Goal: Contribute content

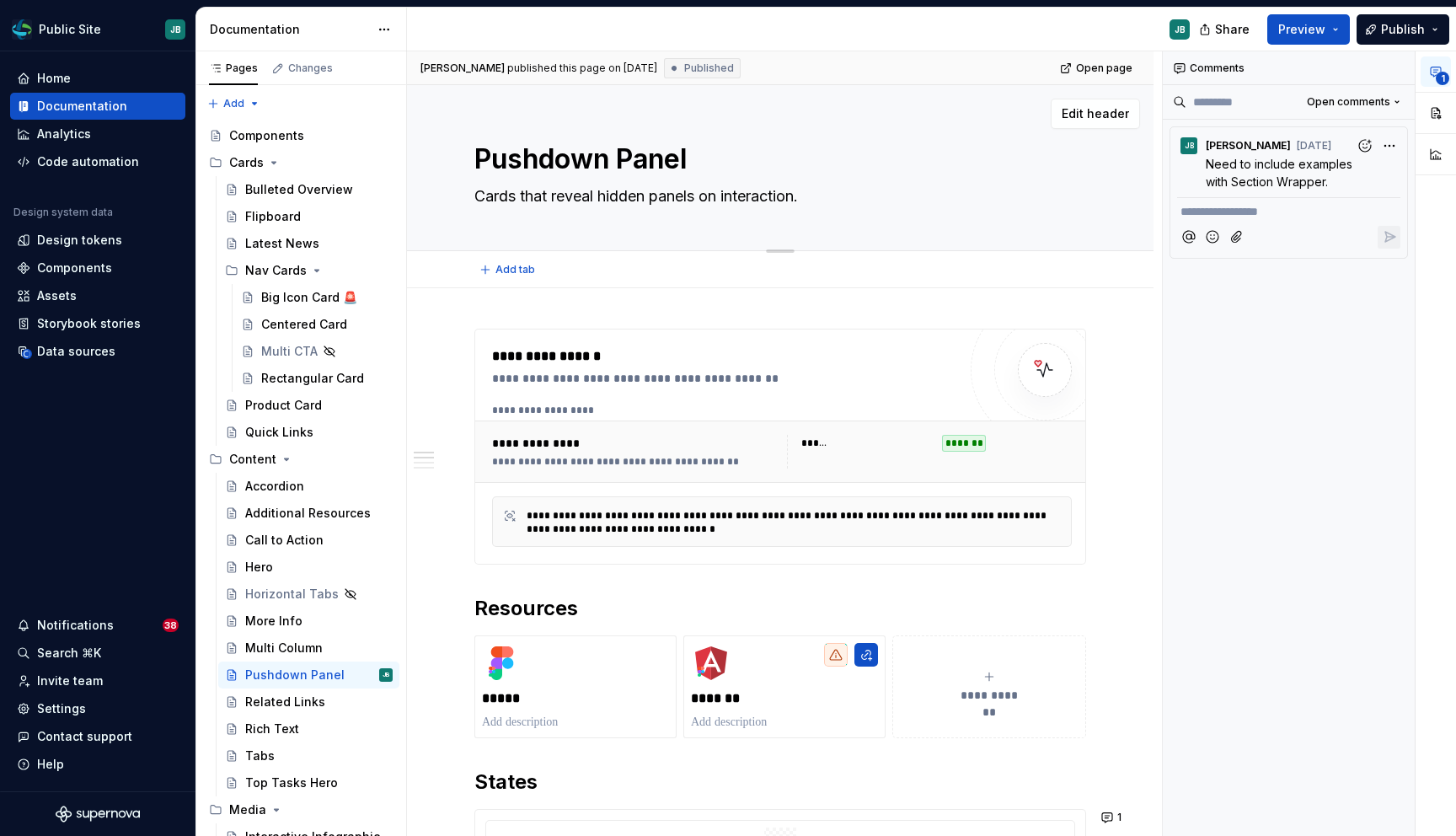
drag, startPoint x: 434, startPoint y: 169, endPoint x: 413, endPoint y: 169, distance: 21.0
click at [426, 169] on div "Pushdown Panel Cards that reveal hidden panels on interaction. Edit header" at bounding box center [780, 168] width 747 height 166
click at [271, 161] on icon "Page tree" at bounding box center [273, 163] width 13 height 13
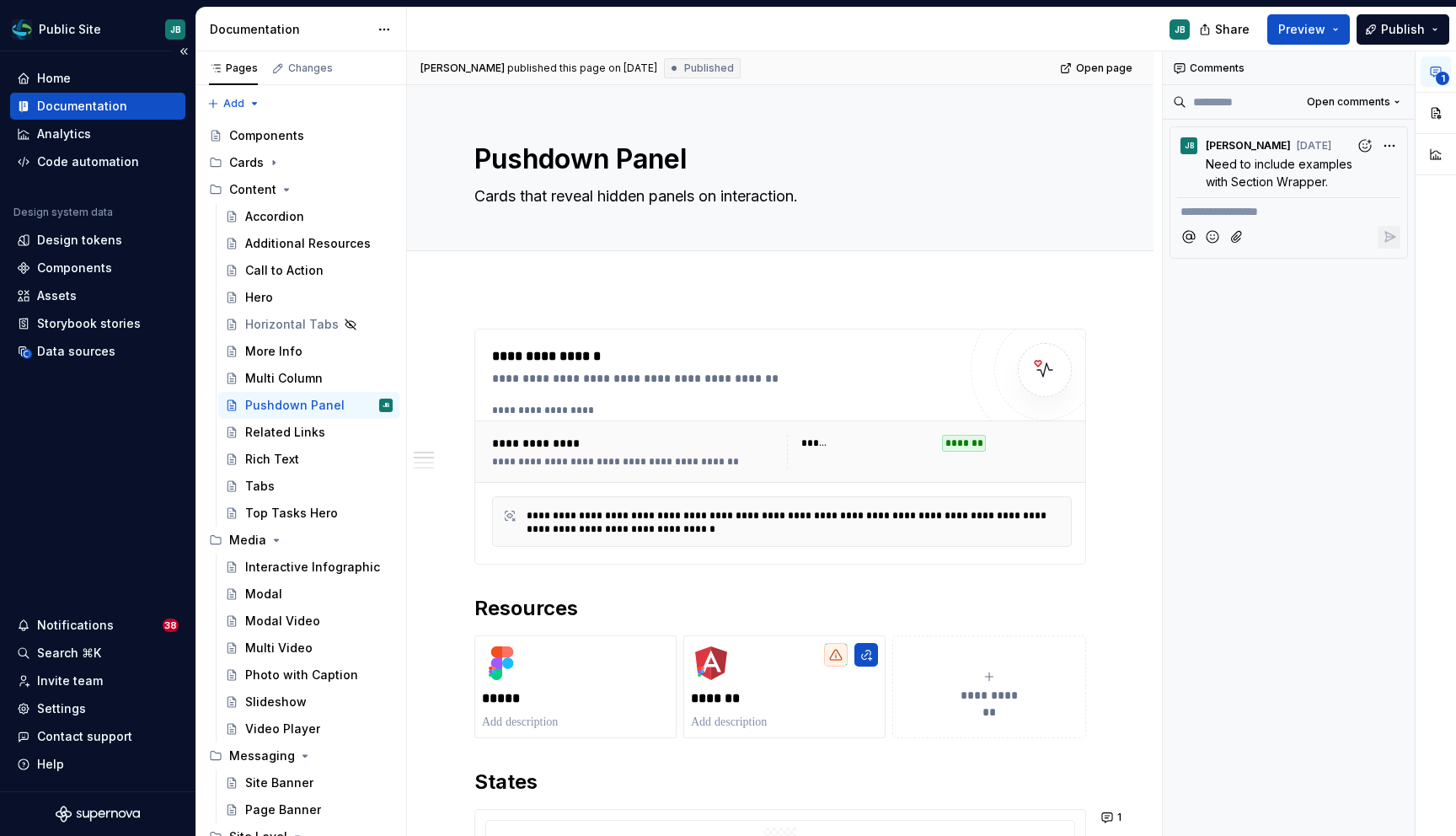
click at [146, 105] on div "Documentation" at bounding box center [98, 106] width 162 height 17
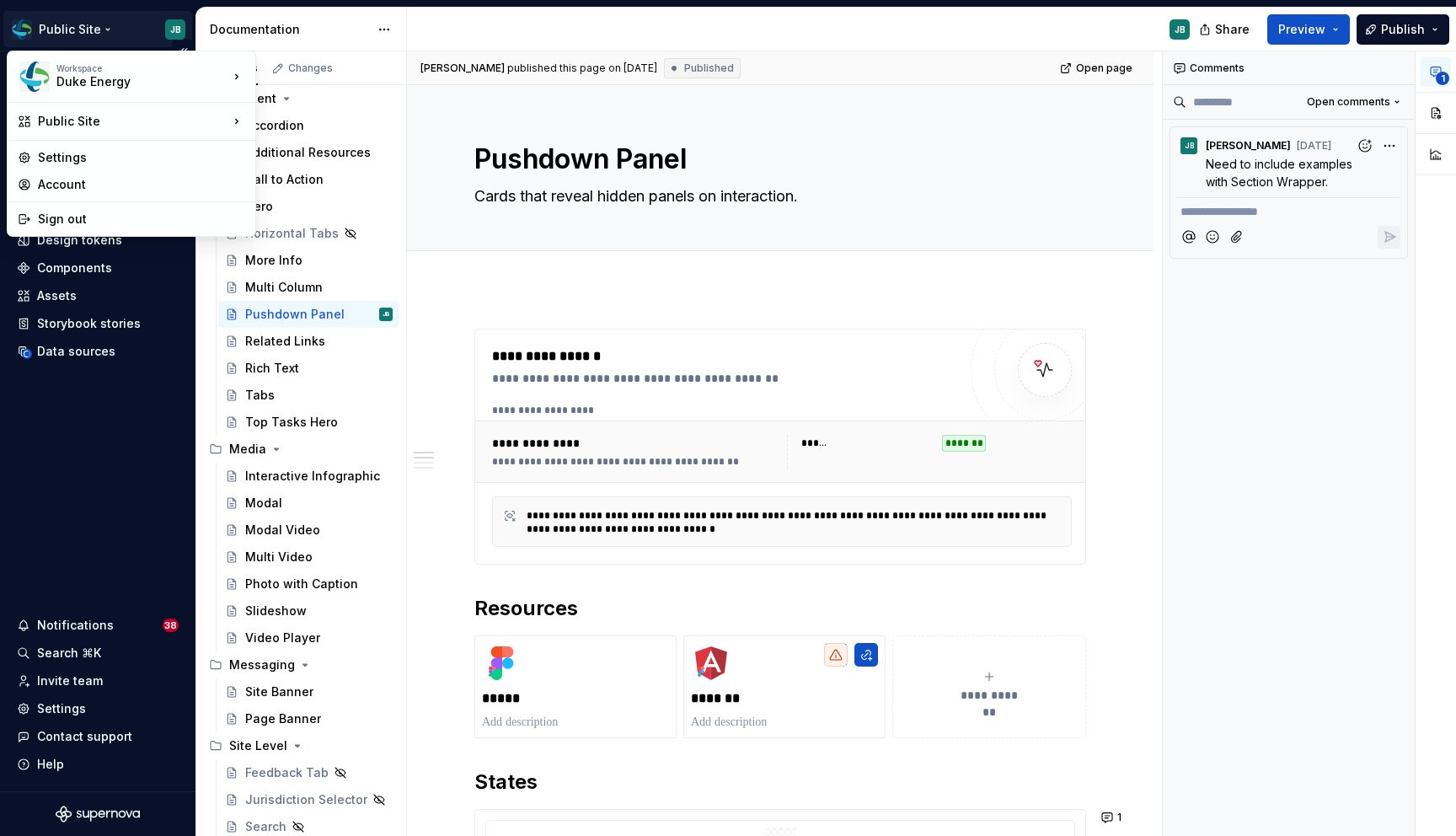
click at [102, 30] on html "Public Site JB Home Documentation Analytics Code automation Design system data …" at bounding box center [728, 418] width 1456 height 836
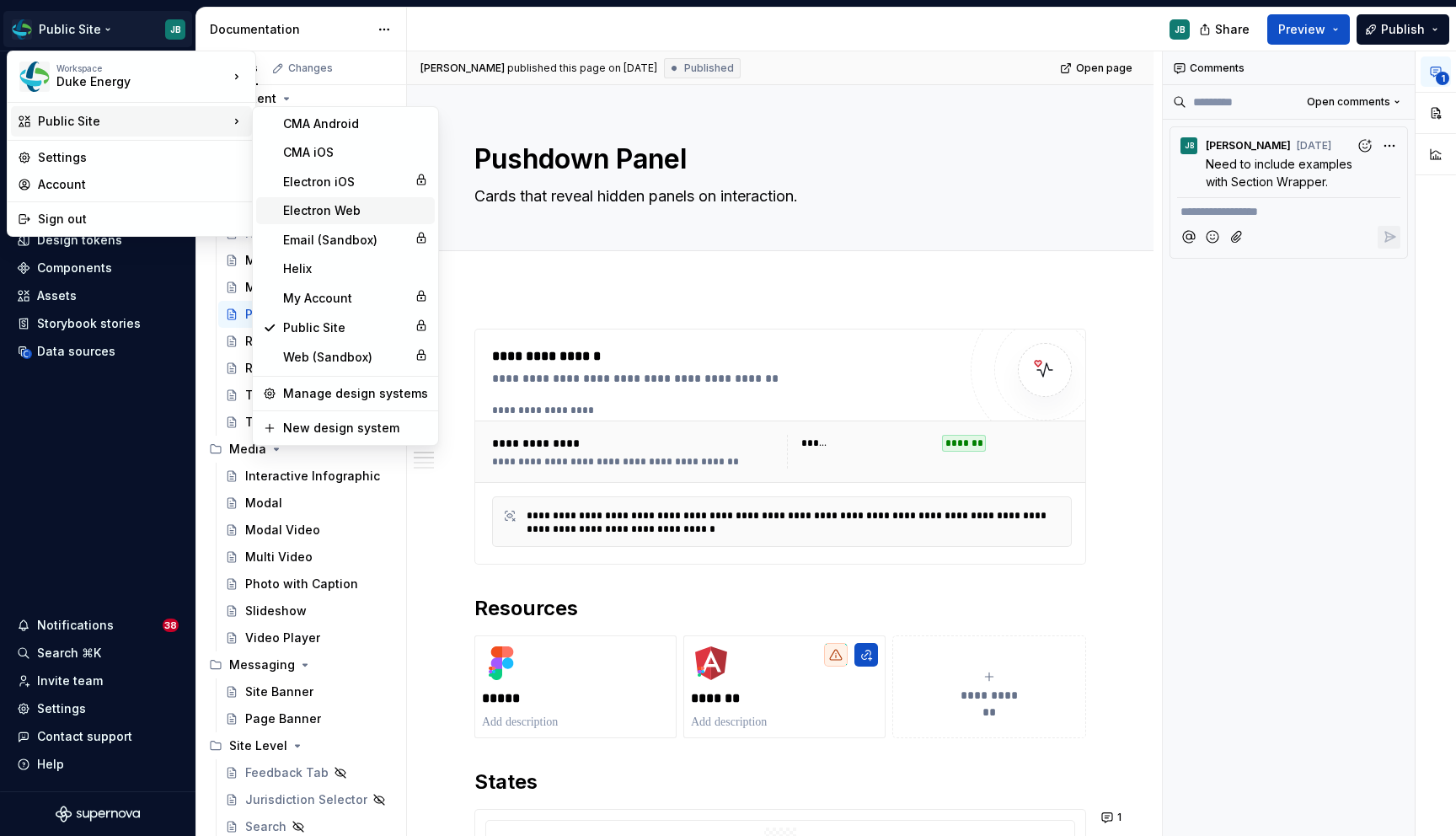
click at [347, 201] on div "Electron Web" at bounding box center [346, 210] width 178 height 27
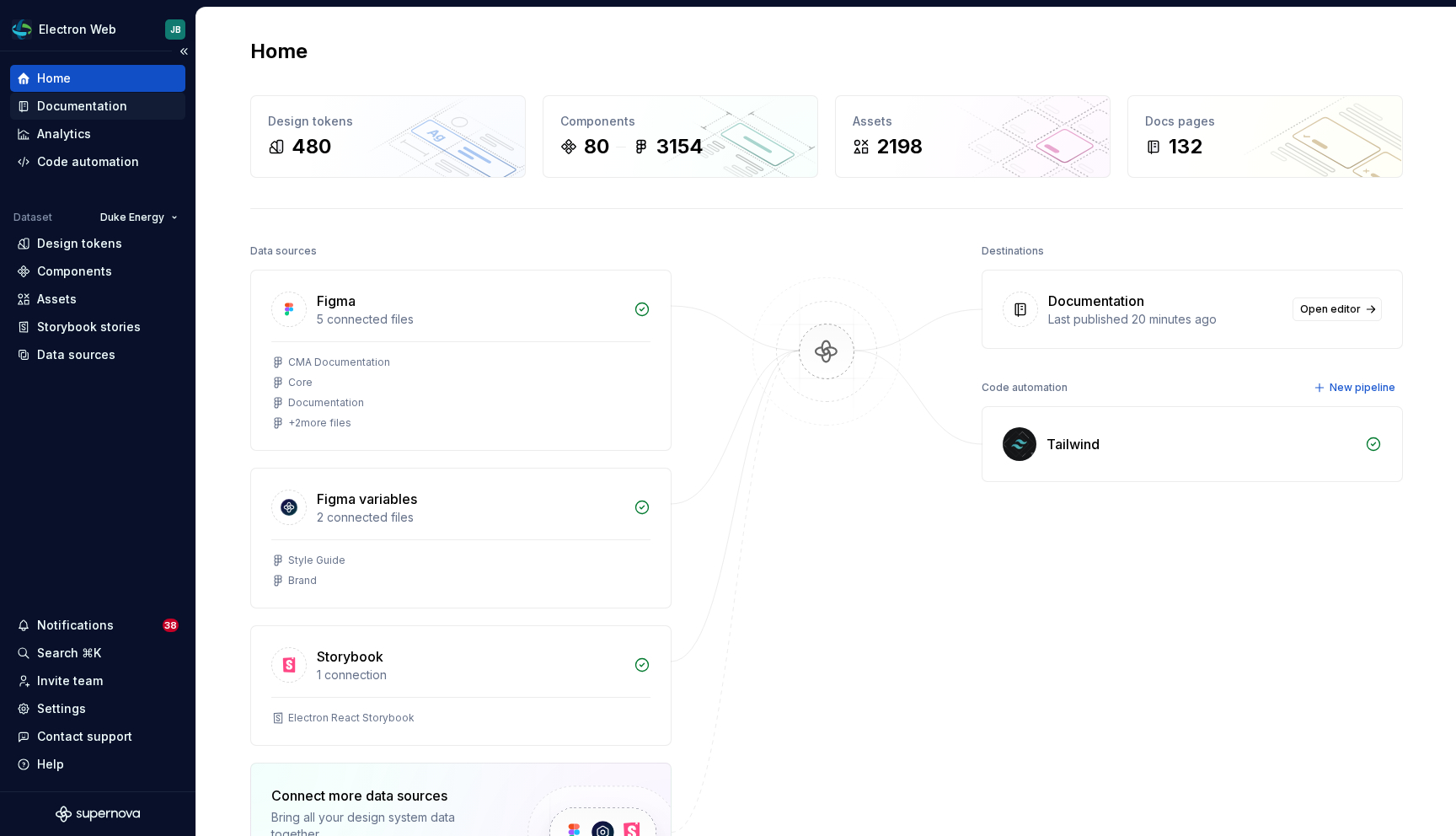
click at [123, 105] on div "Documentation" at bounding box center [98, 106] width 162 height 17
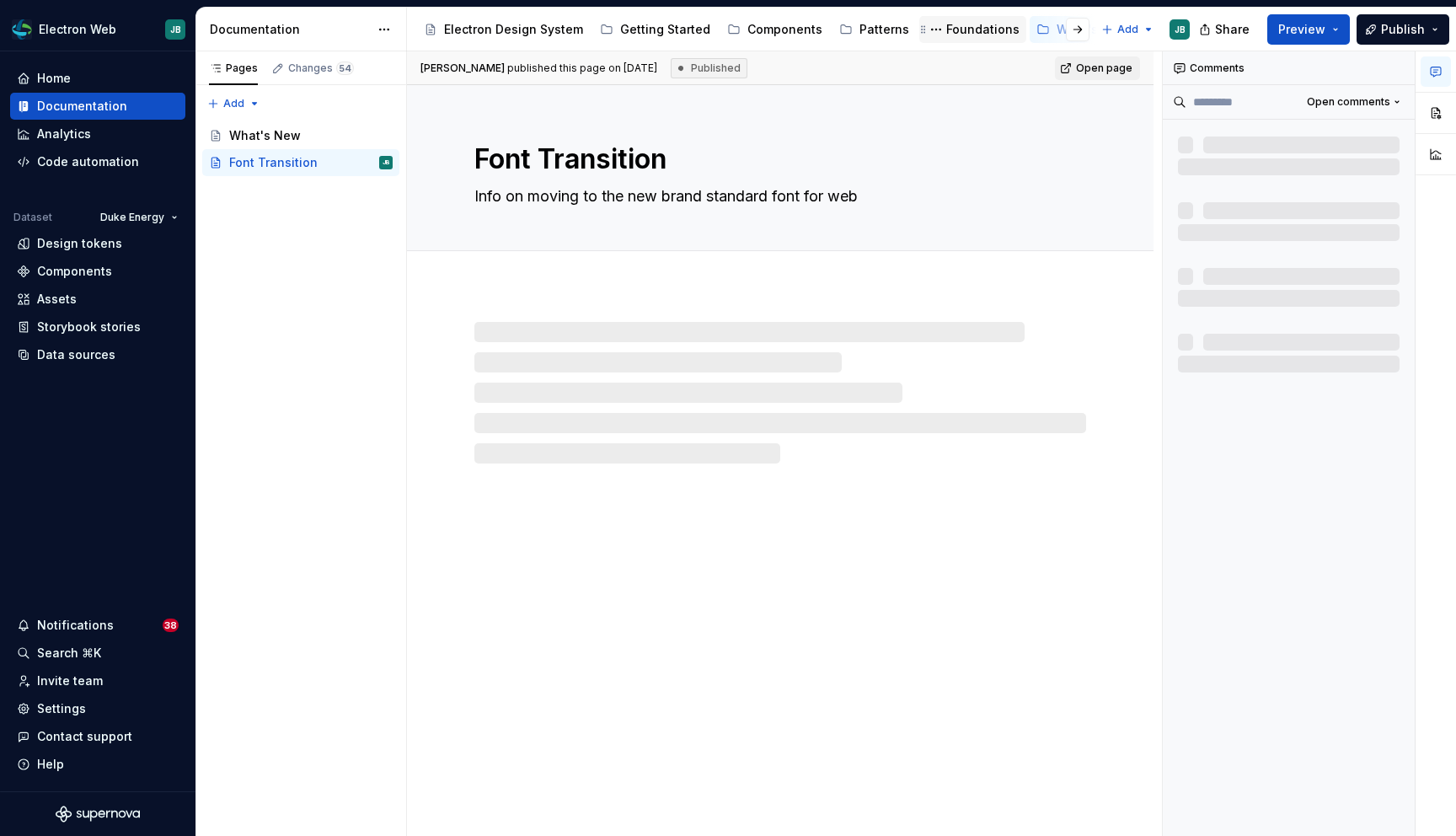
click at [953, 26] on div "Foundations" at bounding box center [983, 29] width 73 height 17
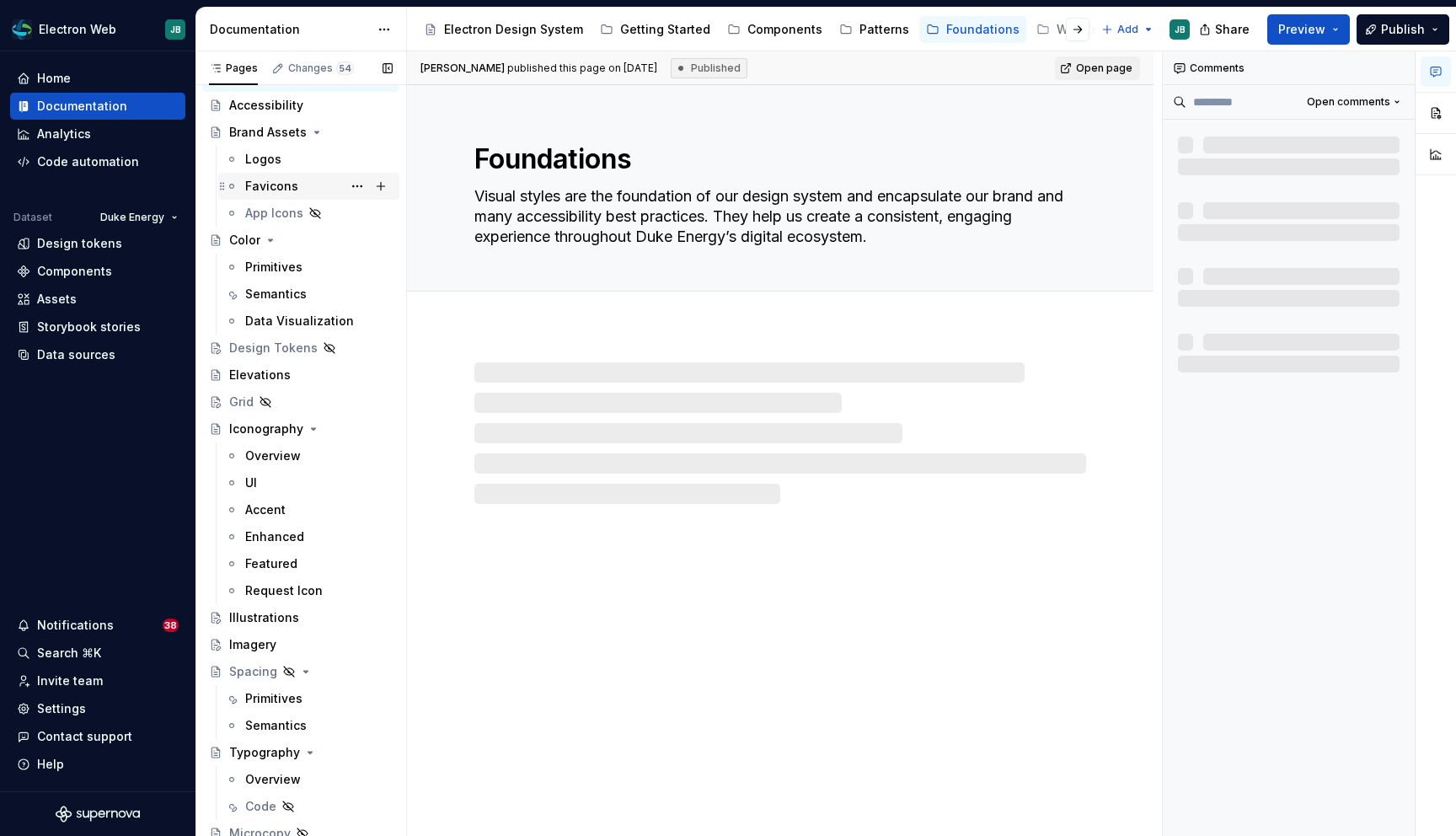
scroll to position [64, 0]
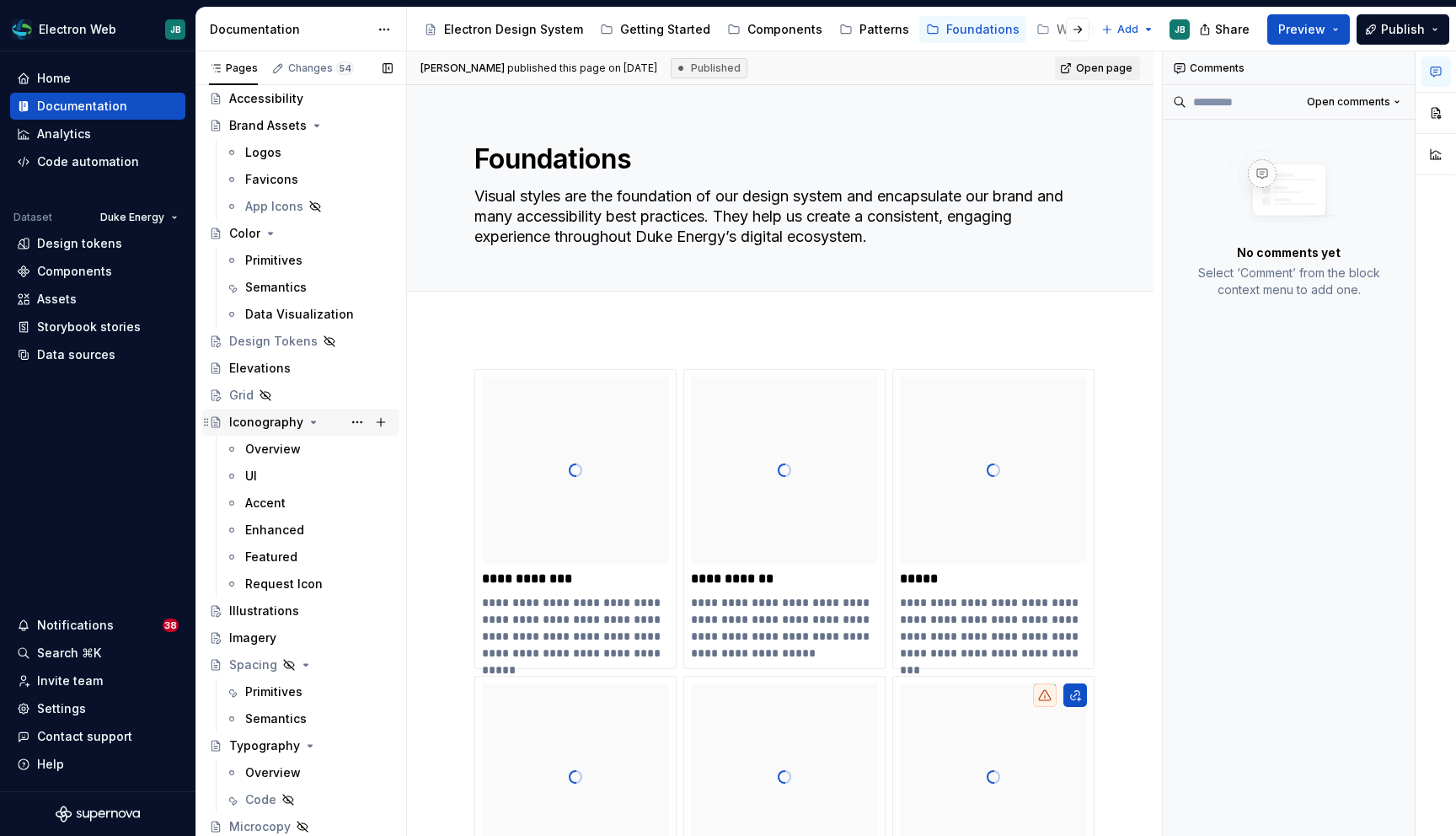
click at [277, 429] on div "Iconography" at bounding box center [266, 422] width 74 height 17
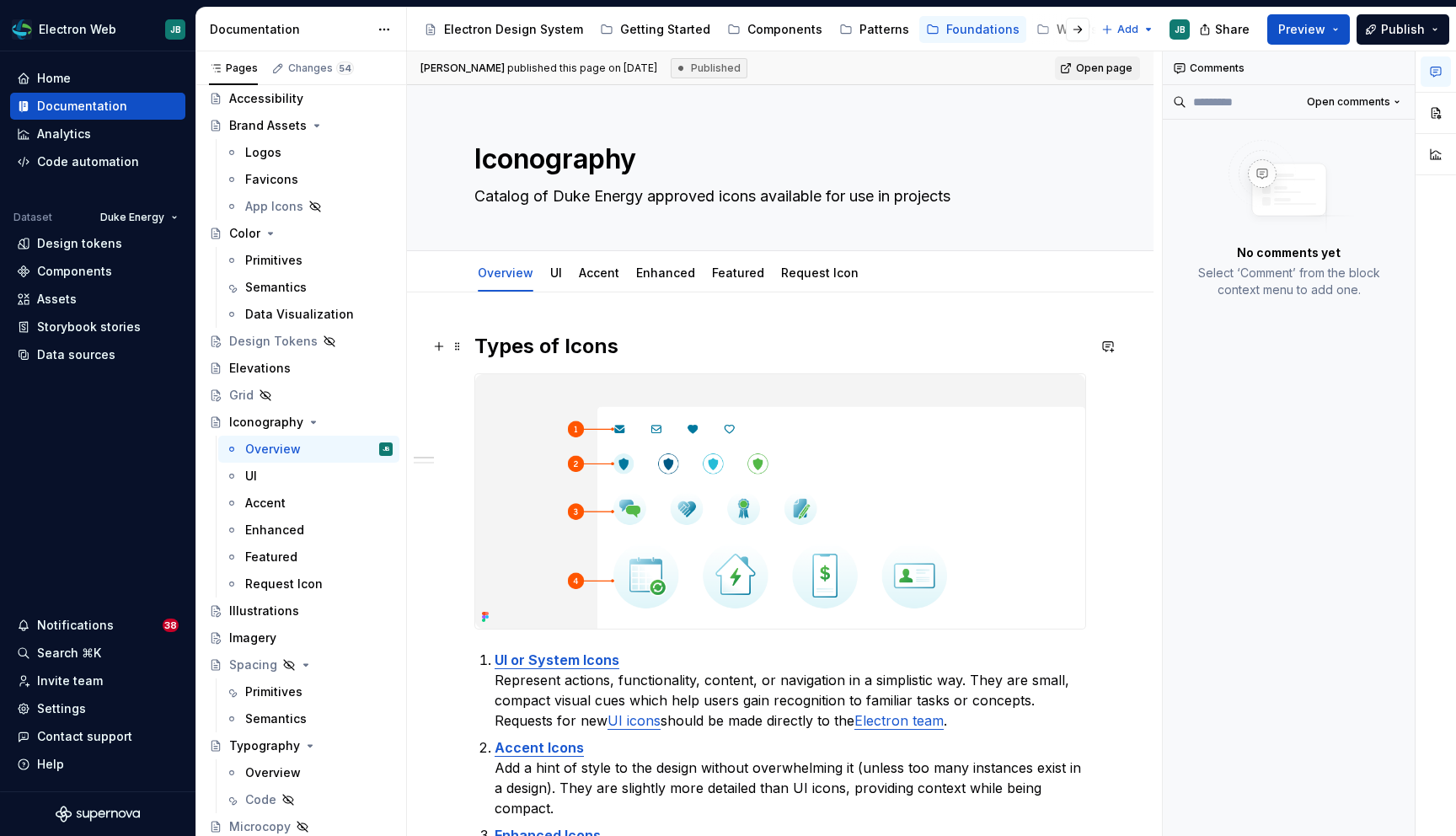
scroll to position [20, 0]
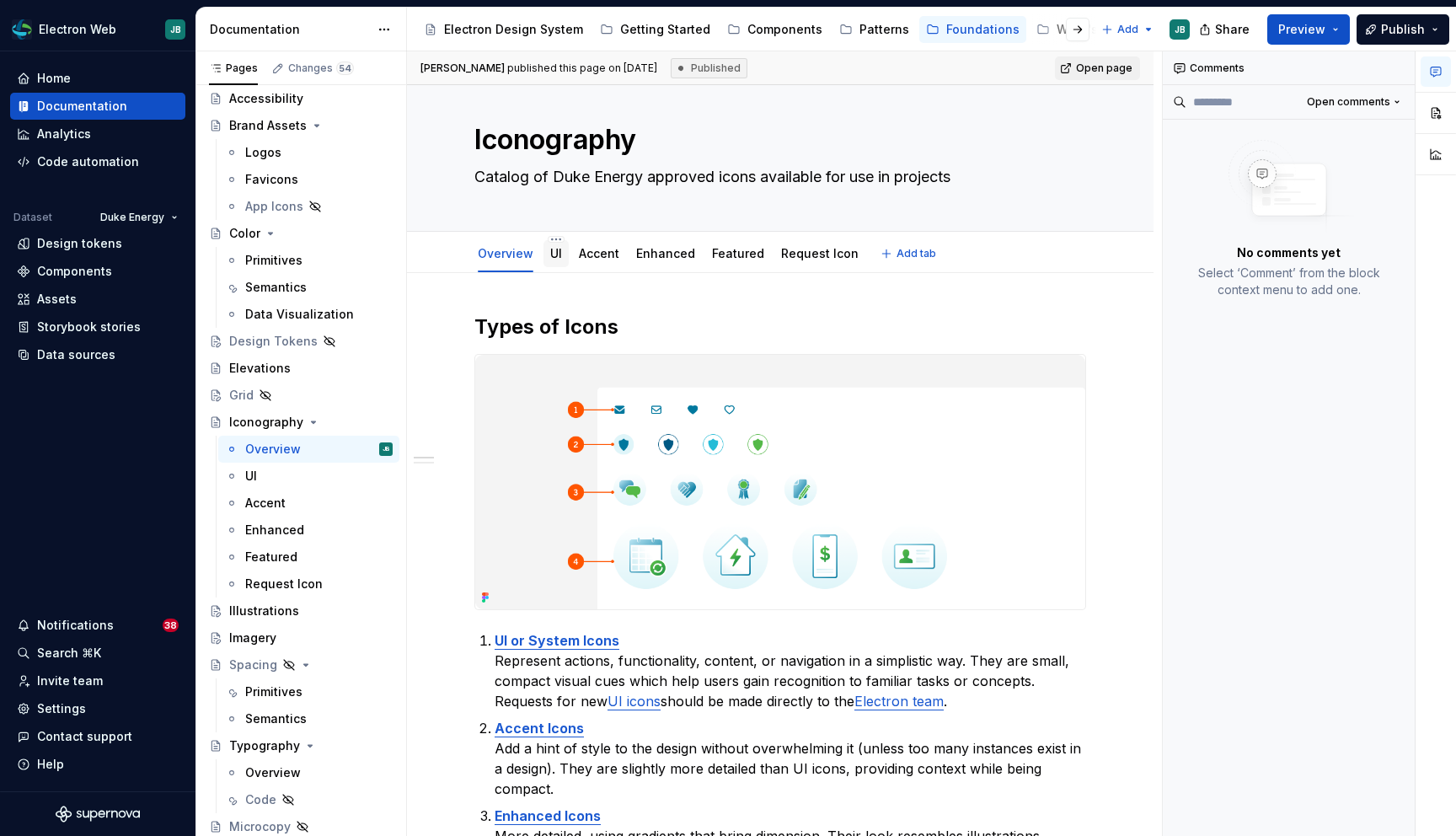
click at [565, 250] on div "UI" at bounding box center [556, 254] width 25 height 27
click at [552, 258] on link "UI" at bounding box center [556, 253] width 12 height 14
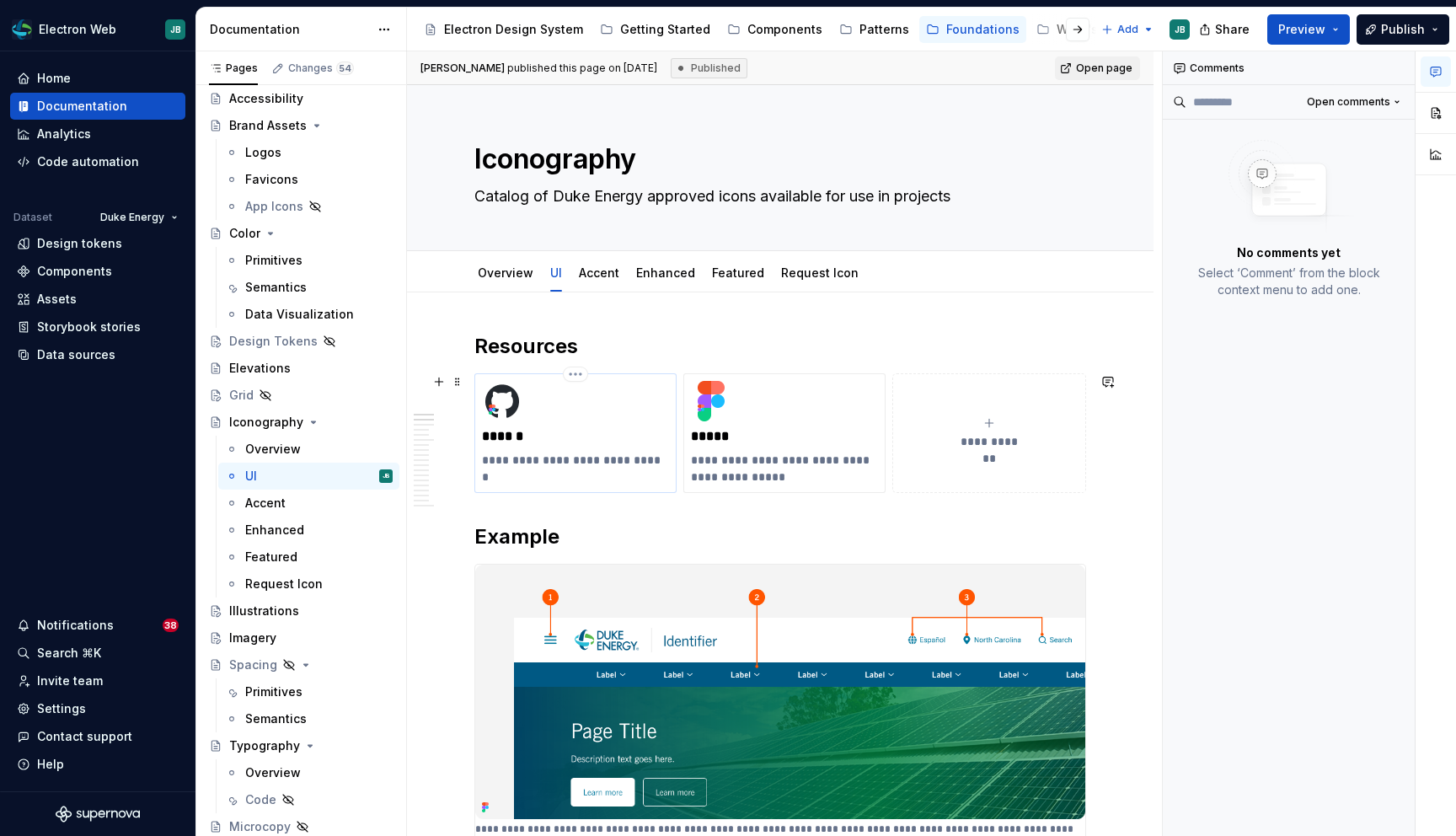
click at [616, 373] on div "**********" at bounding box center [575, 432] width 202 height 119
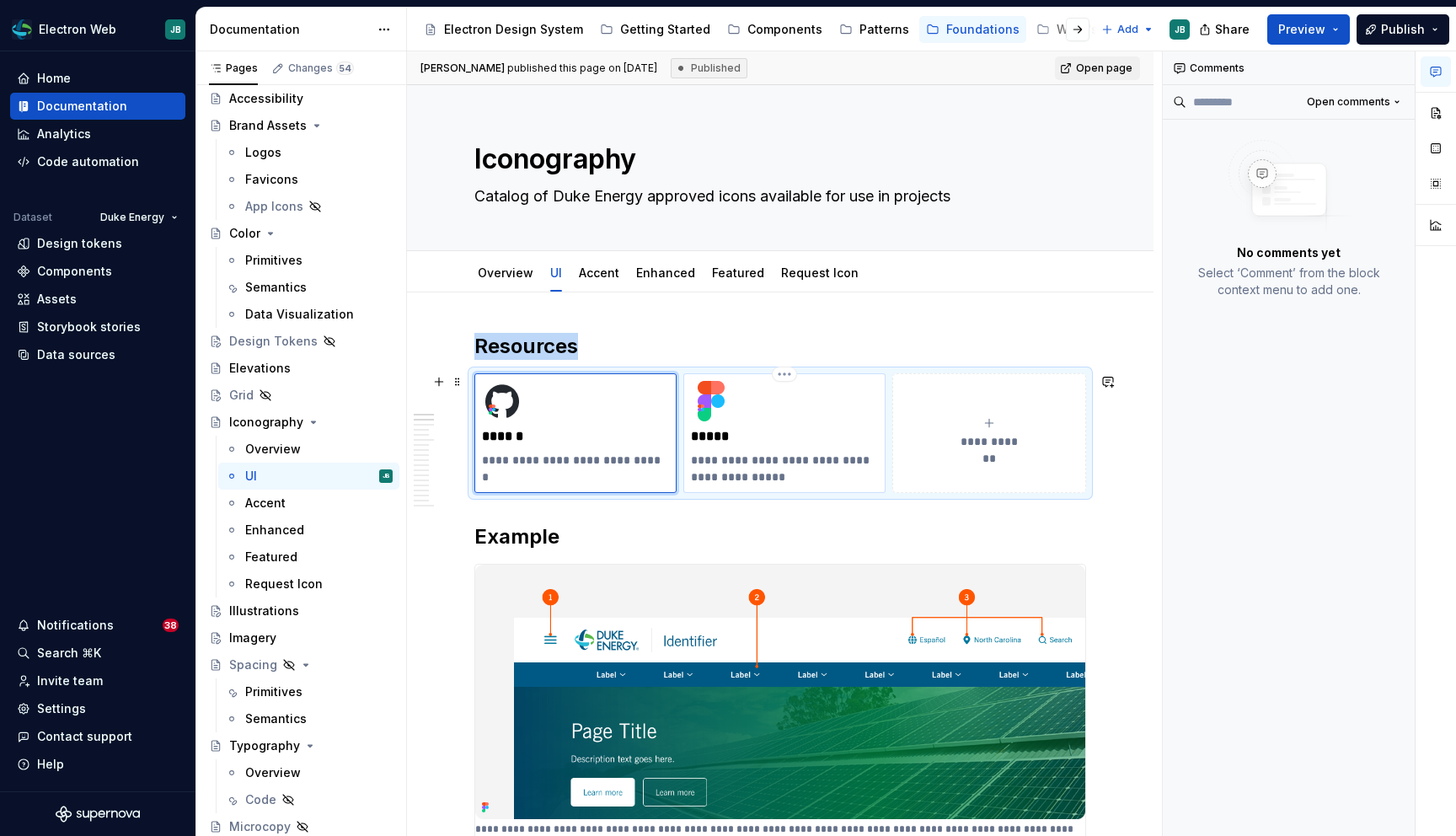
copy h2 "Resources"
type textarea "*"
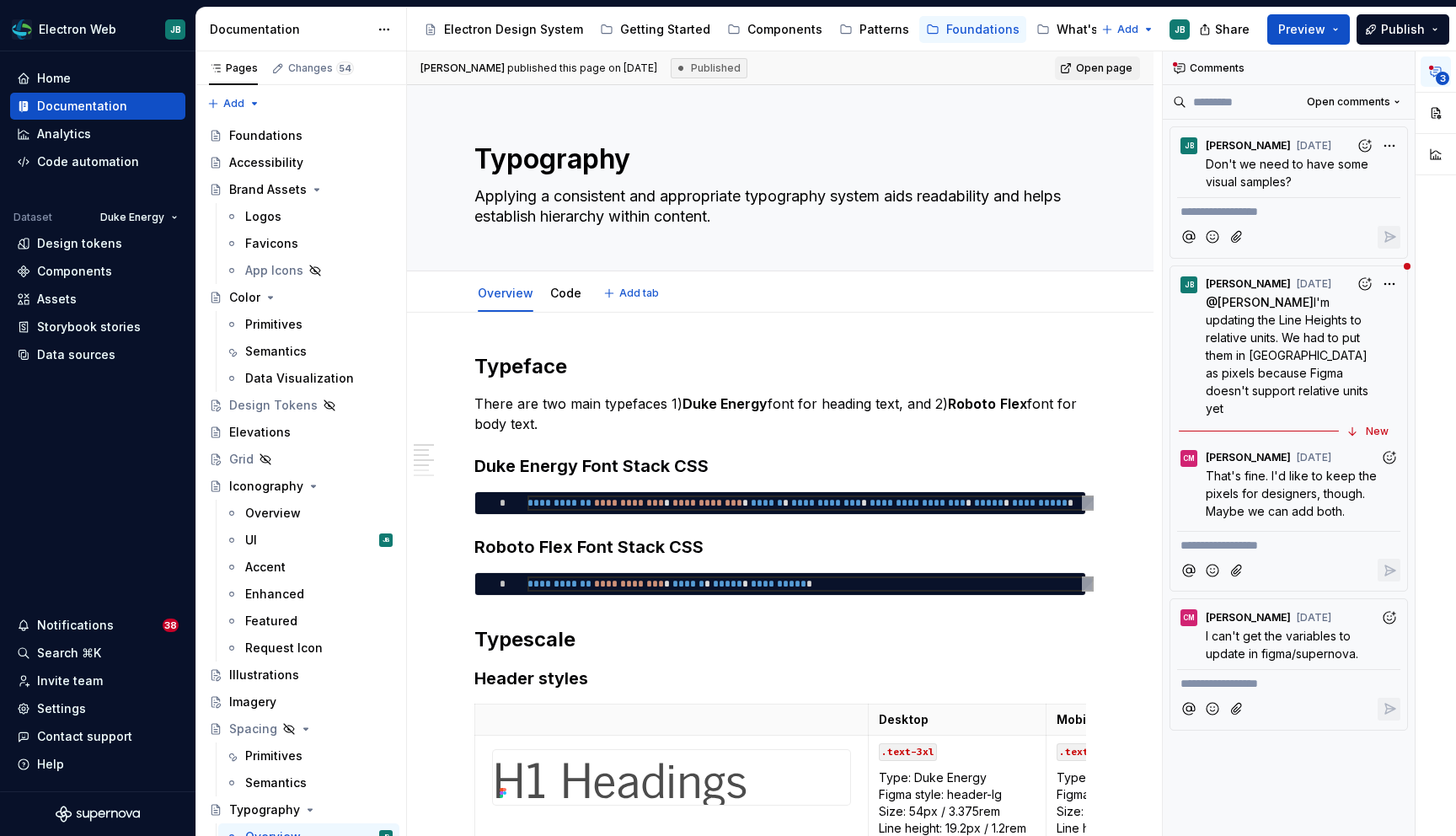
type textarea "*"
click at [478, 364] on h2 "Typeface" at bounding box center [780, 366] width 612 height 27
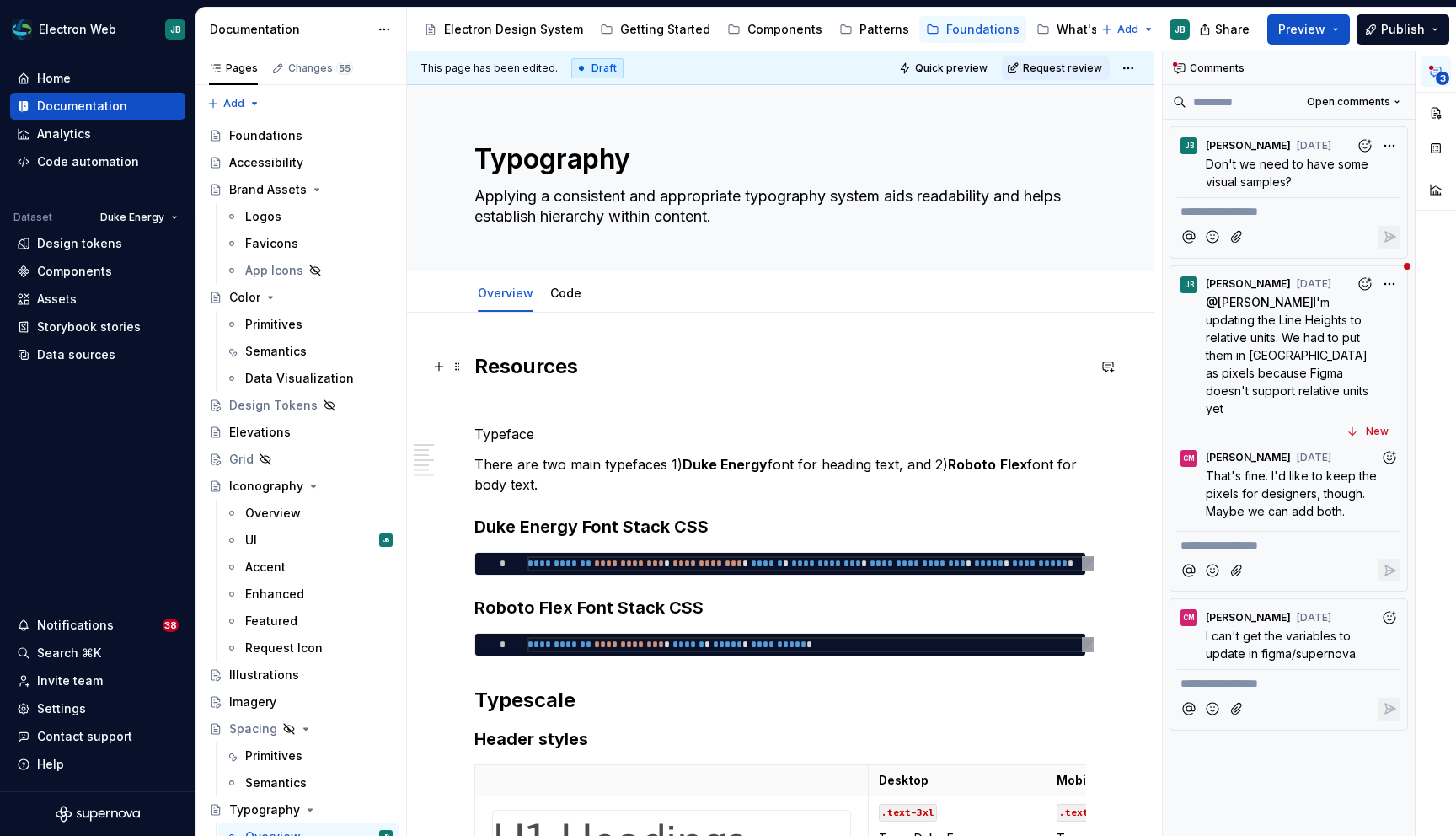
click at [512, 364] on h2 "Resources" at bounding box center [780, 366] width 612 height 27
click at [1394, 73] on button "button" at bounding box center [1398, 68] width 23 height 23
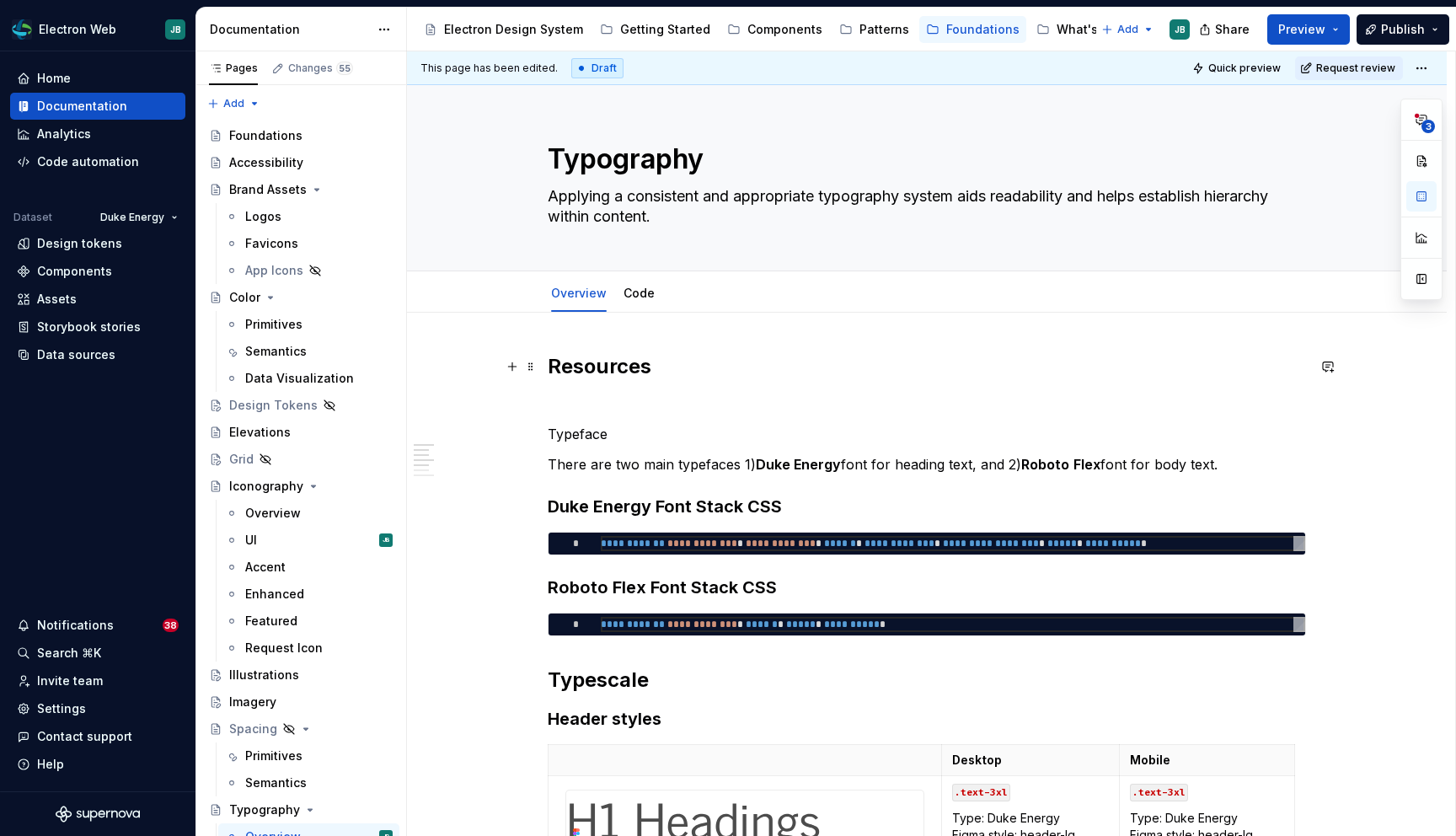
click at [608, 359] on h2 "Resources" at bounding box center [926, 366] width 758 height 27
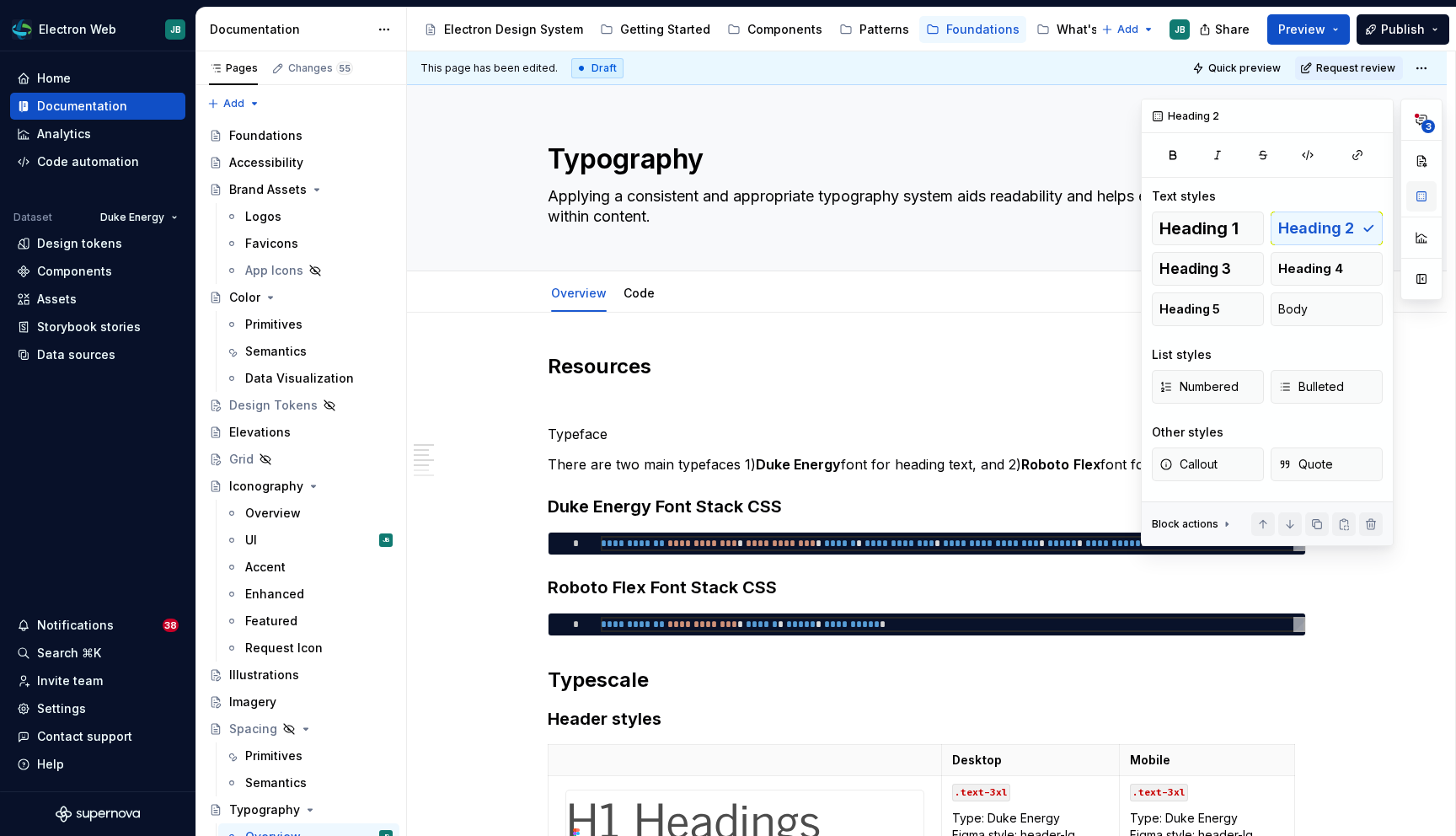
click at [1422, 194] on button "button" at bounding box center [1421, 196] width 30 height 30
click at [602, 426] on p "Typeface" at bounding box center [926, 434] width 758 height 21
click at [1331, 231] on div "Heading 1 Heading 2 Heading 3 Heading 4 Heading 5 Body" at bounding box center [1267, 269] width 231 height 115
click at [564, 438] on p "Typeface" at bounding box center [926, 434] width 758 height 21
click at [1196, 267] on span "Heading 3" at bounding box center [1195, 269] width 71 height 17
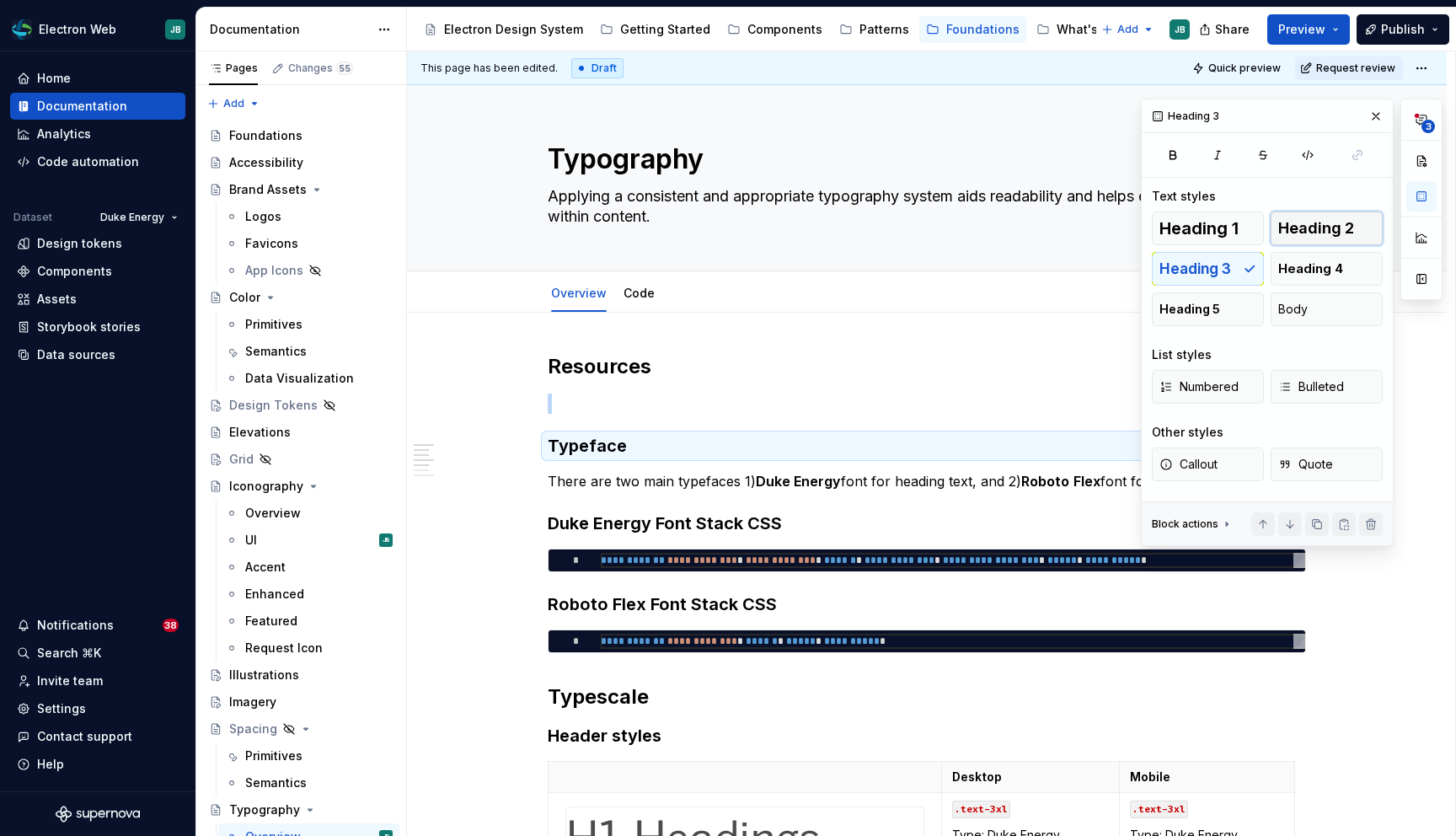
click at [1305, 233] on span "Heading 2" at bounding box center [1316, 228] width 76 height 17
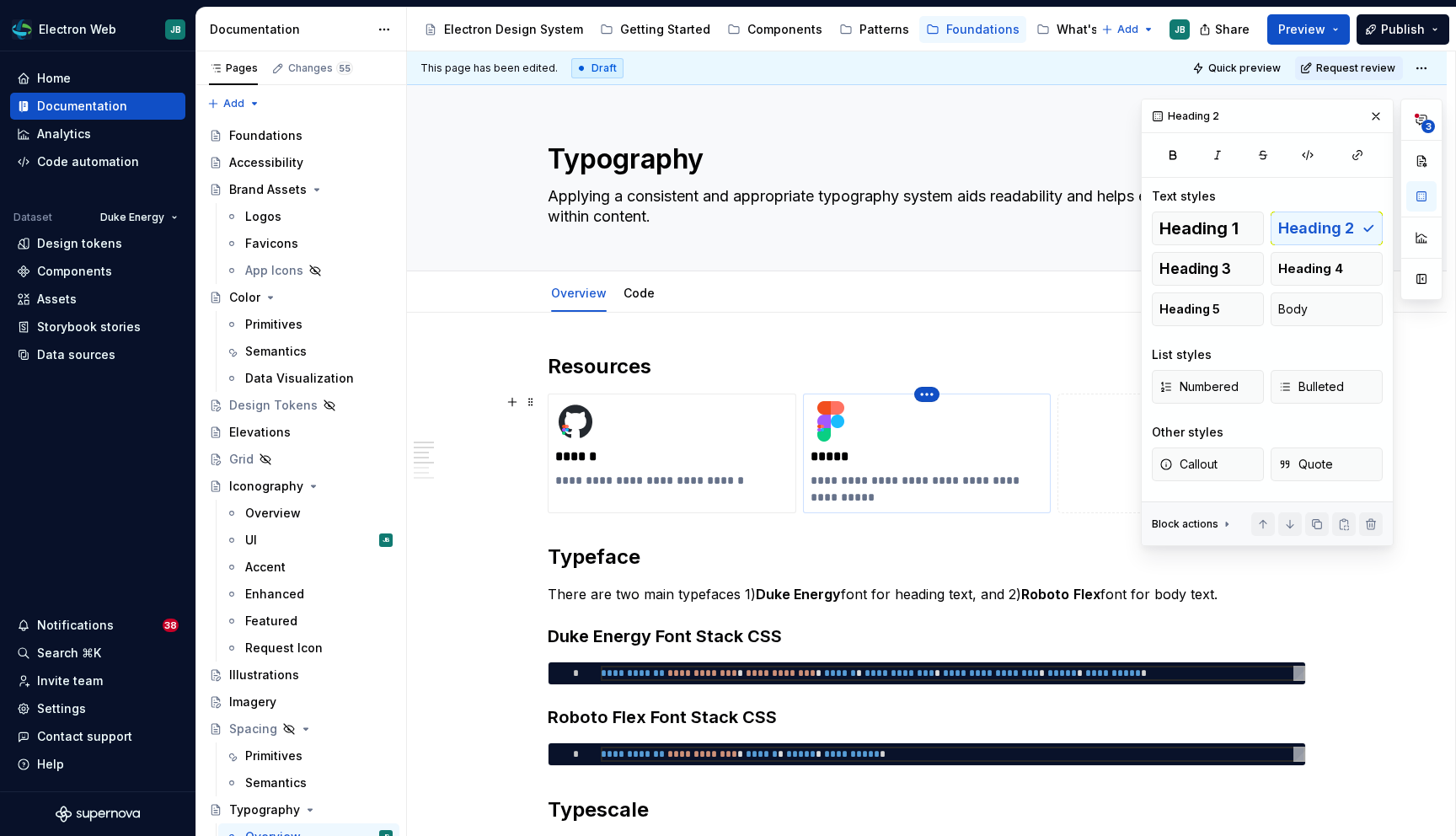
click at [930, 395] on html "Electron Web JB Home Documentation Analytics Code automation Dataset Duke Energ…" at bounding box center [728, 418] width 1456 height 836
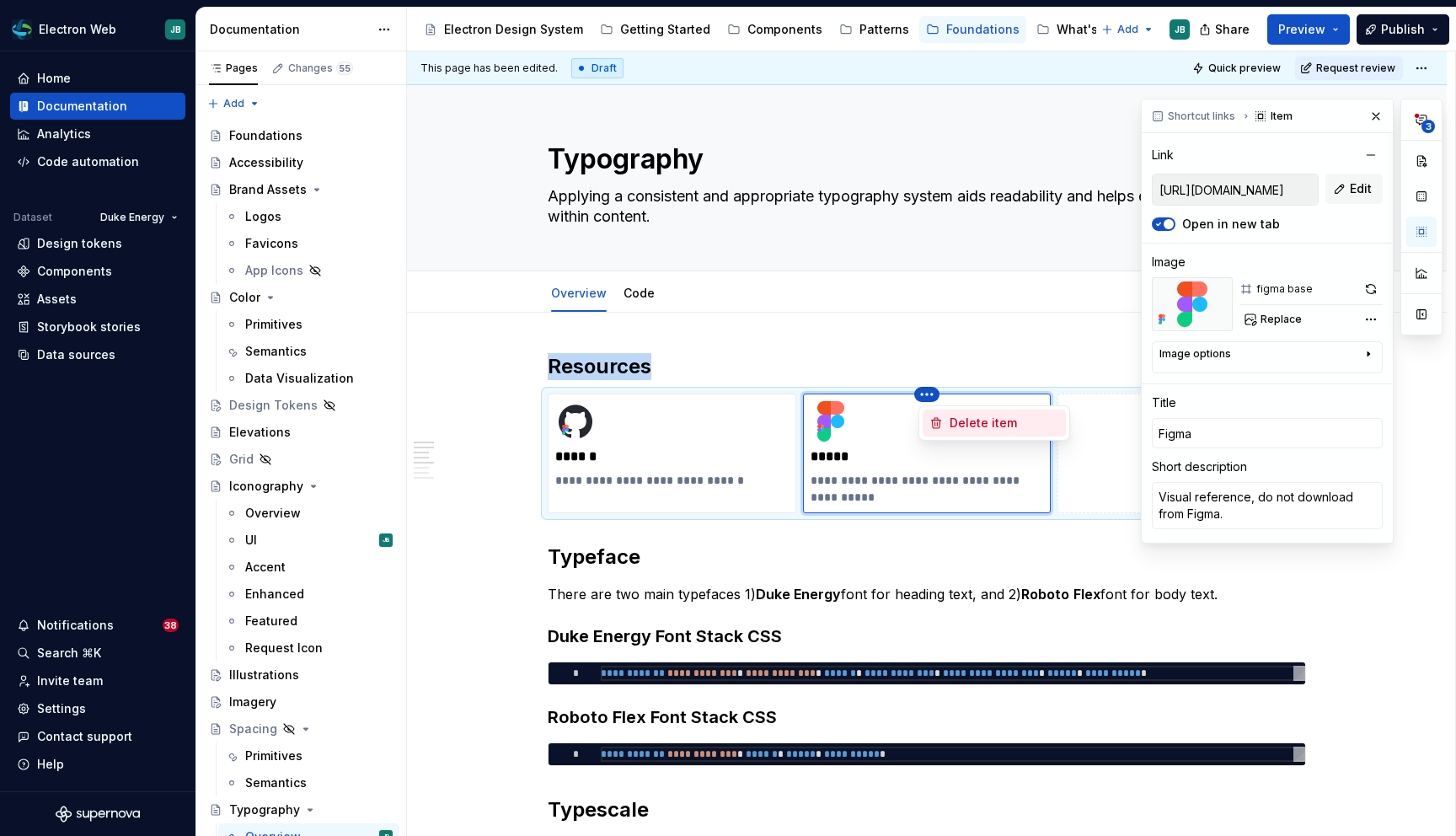
click at [957, 421] on div "Delete item" at bounding box center [1004, 423] width 110 height 17
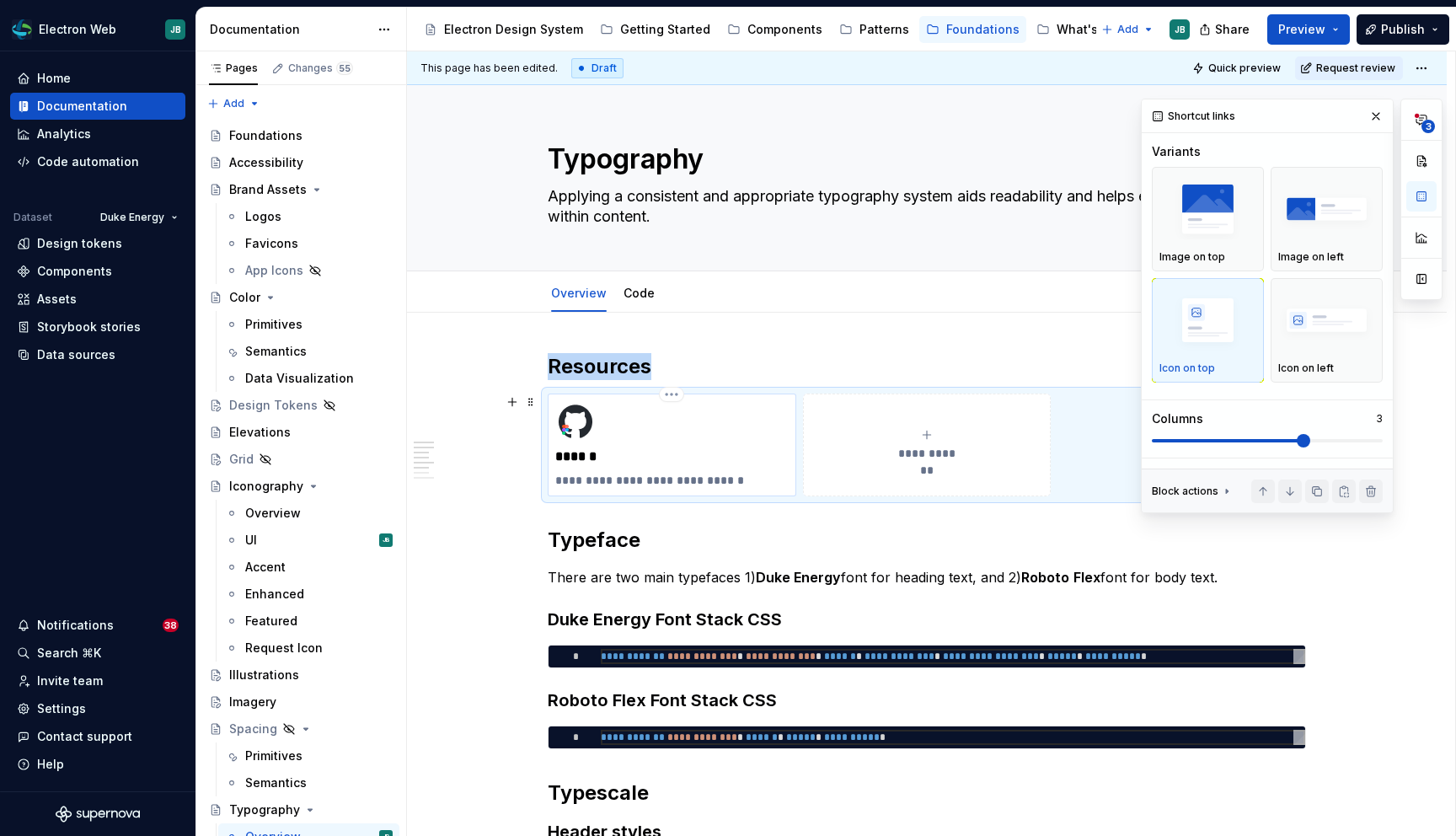
click at [612, 481] on p "**********" at bounding box center [672, 480] width 233 height 17
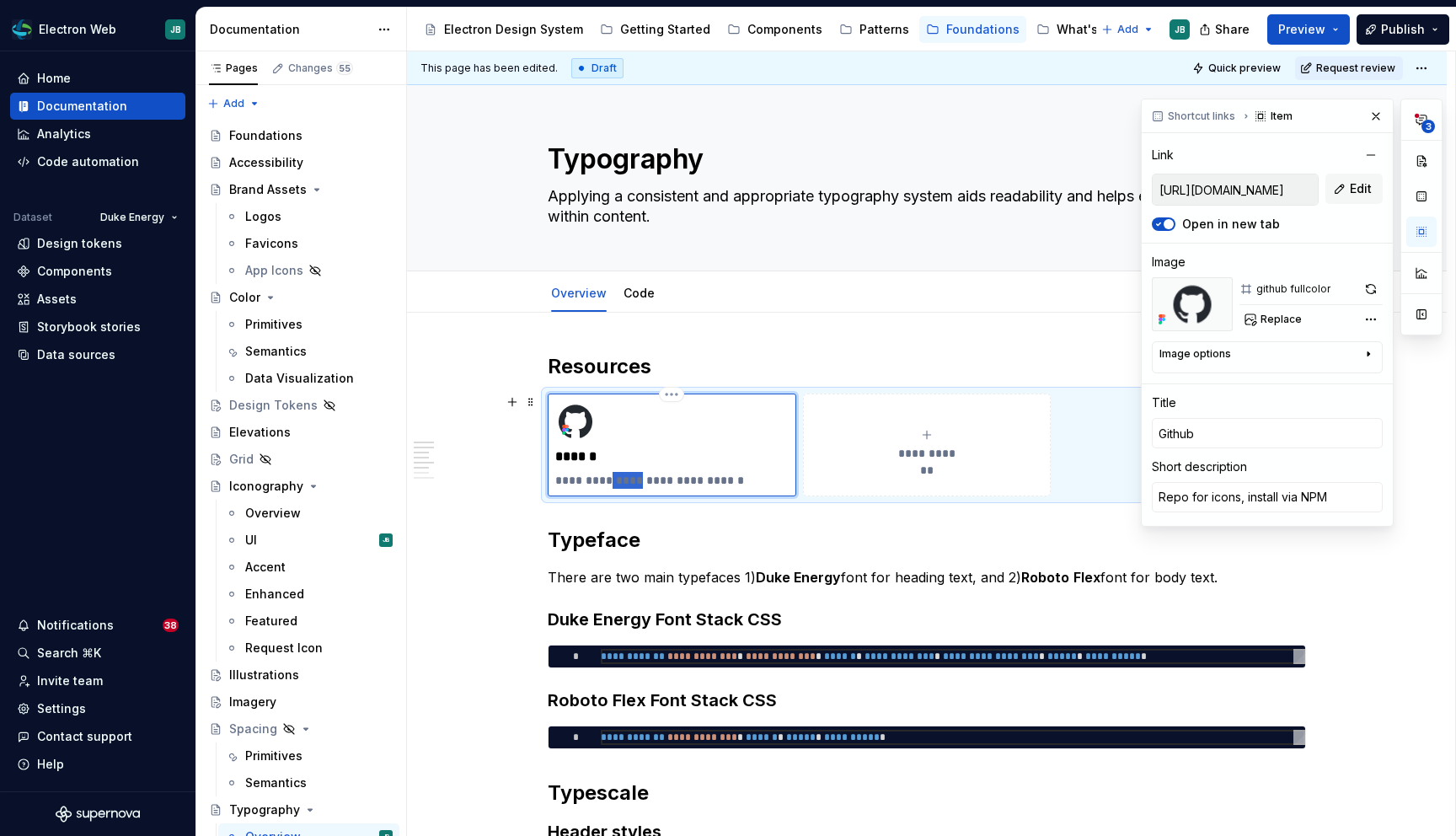
click at [612, 481] on p "**********" at bounding box center [672, 480] width 233 height 17
type textarea "*"
type textarea "Repo for f, install via NPM"
type textarea "*"
type textarea "Repo for fo, install via NPM"
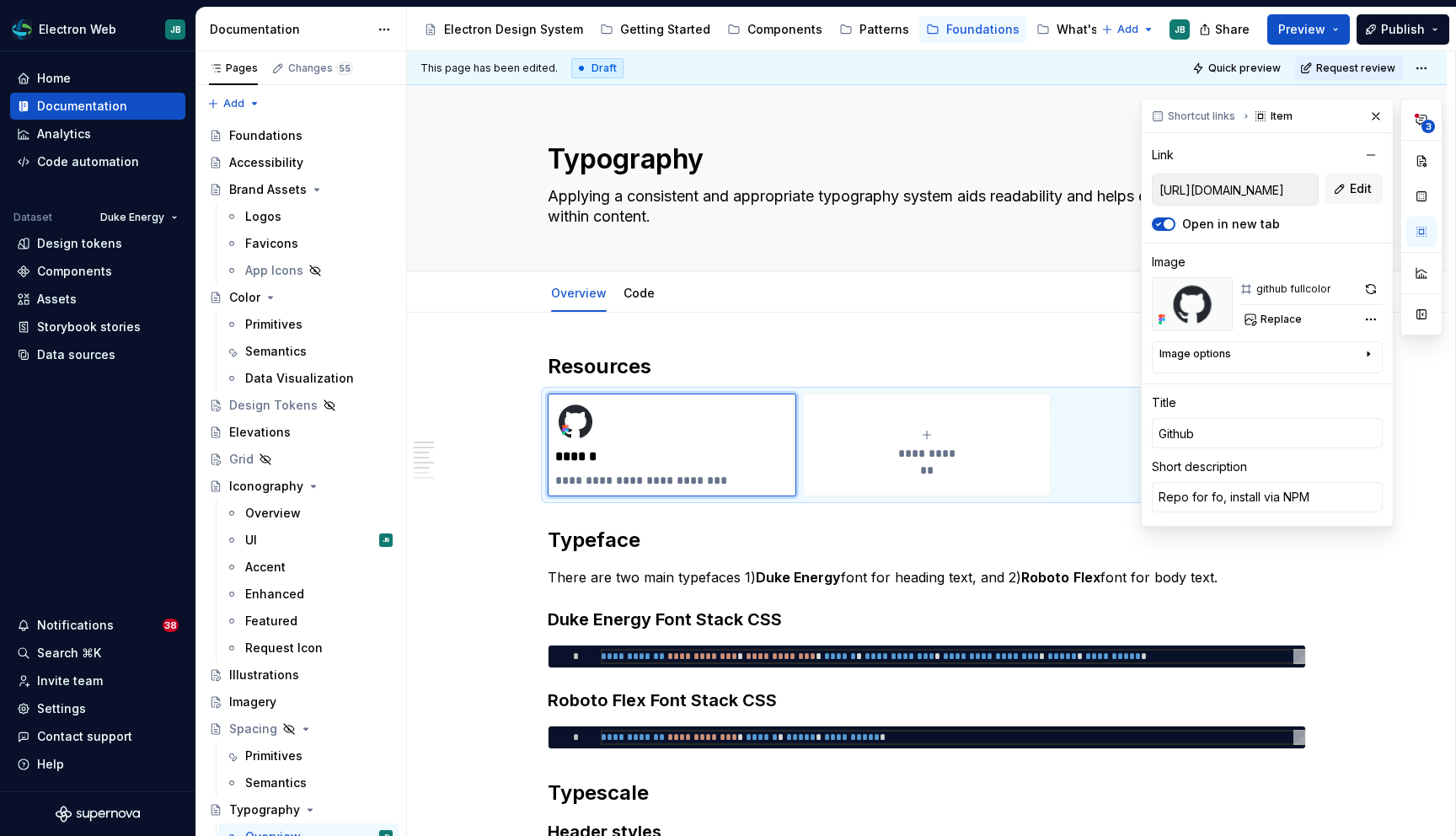
type textarea "*"
type textarea "Repo for fon, install via NPM"
type textarea "*"
type textarea "Repo for font, install via NPM"
type textarea "*"
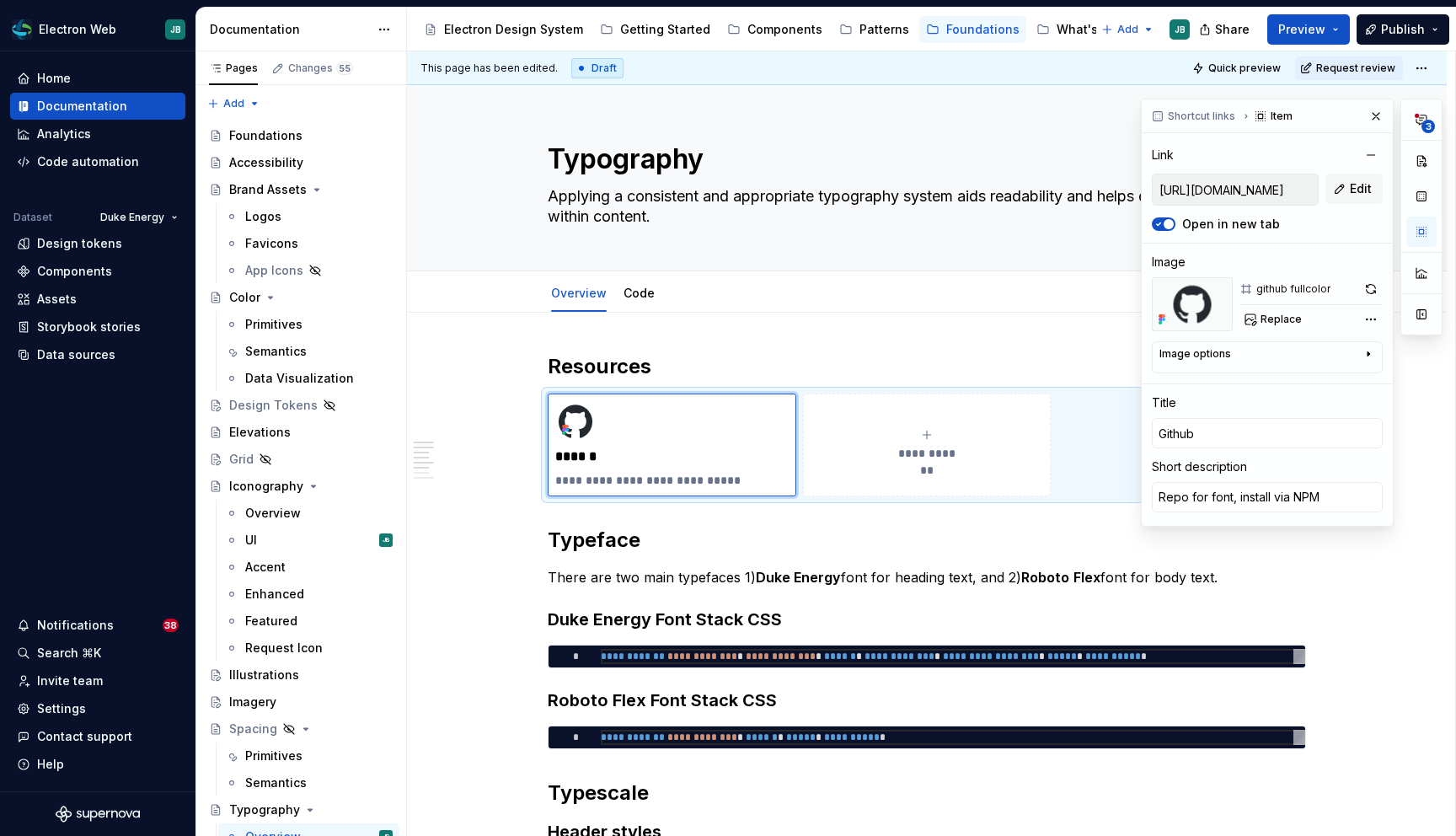
type textarea "Repo for fonts, install via NPM"
drag, startPoint x: 730, startPoint y: 477, endPoint x: 643, endPoint y: 477, distance: 87.0
click at [643, 477] on p "**********" at bounding box center [672, 480] width 233 height 17
type textarea "*"
type textarea "Repo for fonts,"
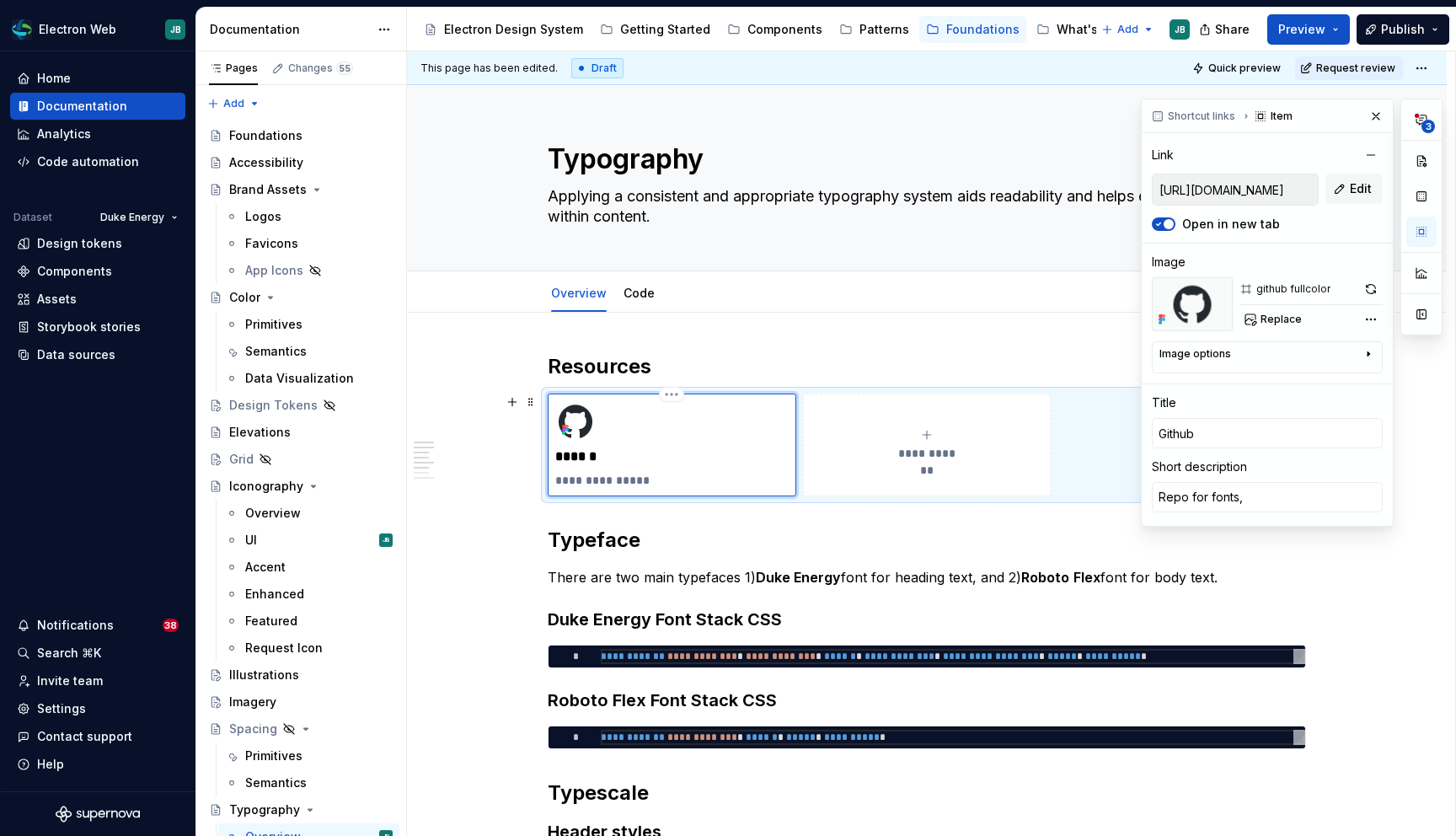
type textarea "*"
type textarea "Repo for fonts"
click at [1198, 189] on input "[URL][DOMAIN_NAME]" at bounding box center [1235, 190] width 165 height 30
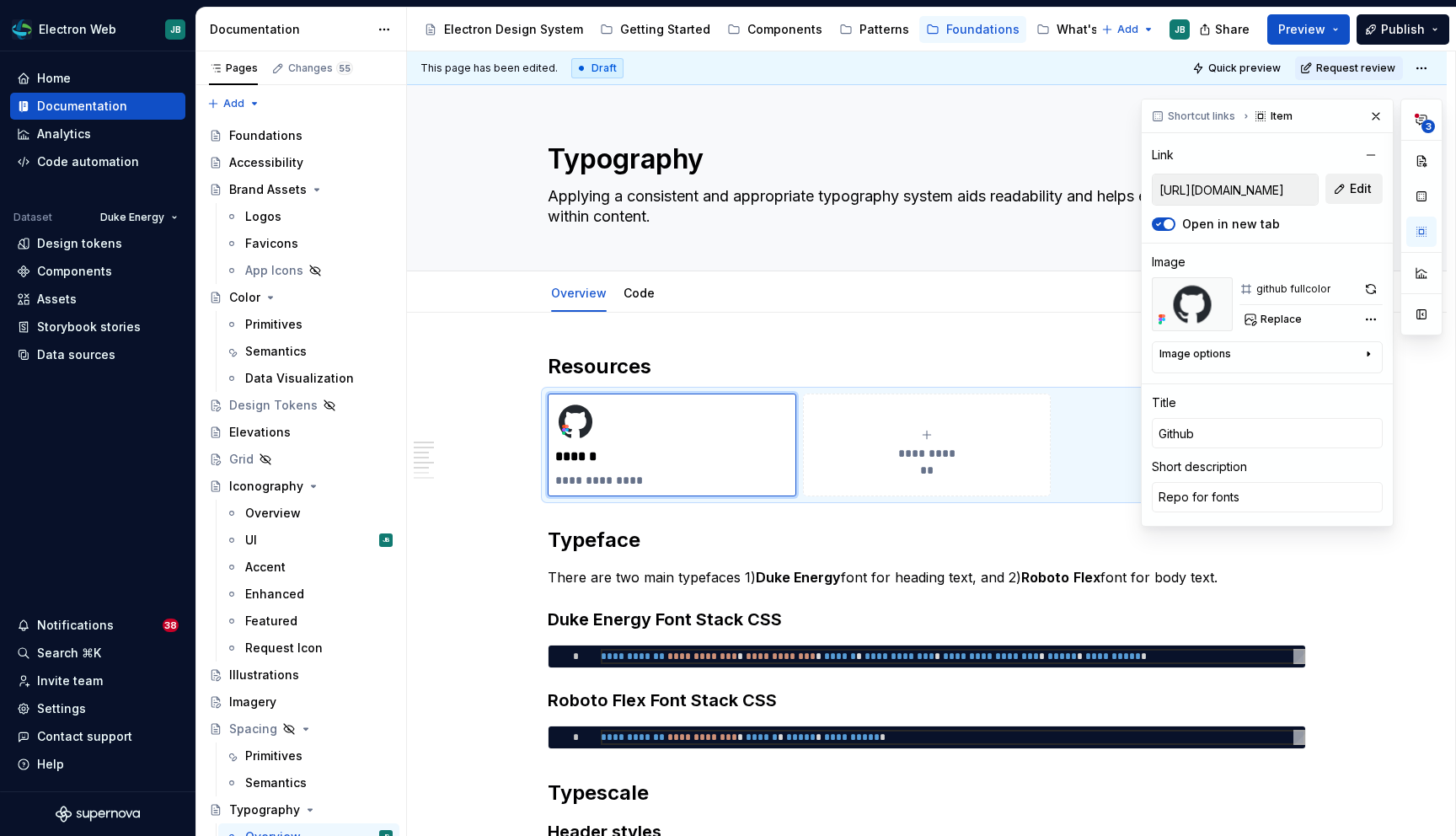
scroll to position [0, 149]
drag, startPoint x: 1260, startPoint y: 181, endPoint x: 1381, endPoint y: 197, distance: 122.1
click at [1381, 197] on div "https://github.com/dukeenergy-corp/eds-brand-icons Edit" at bounding box center [1267, 190] width 231 height 32
click at [1356, 186] on span "Edit" at bounding box center [1360, 189] width 22 height 17
type textarea "*"
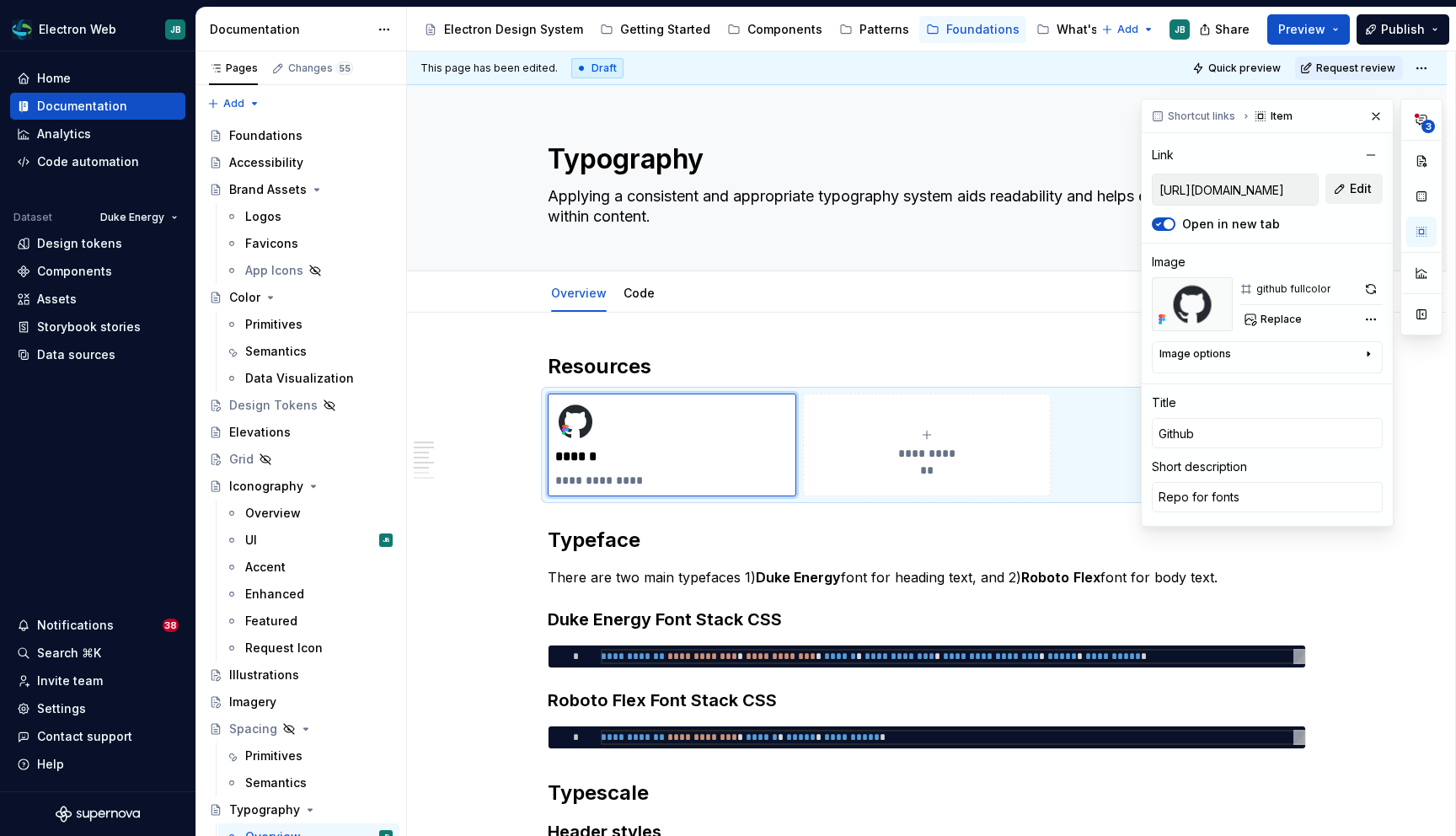
scroll to position [0, 0]
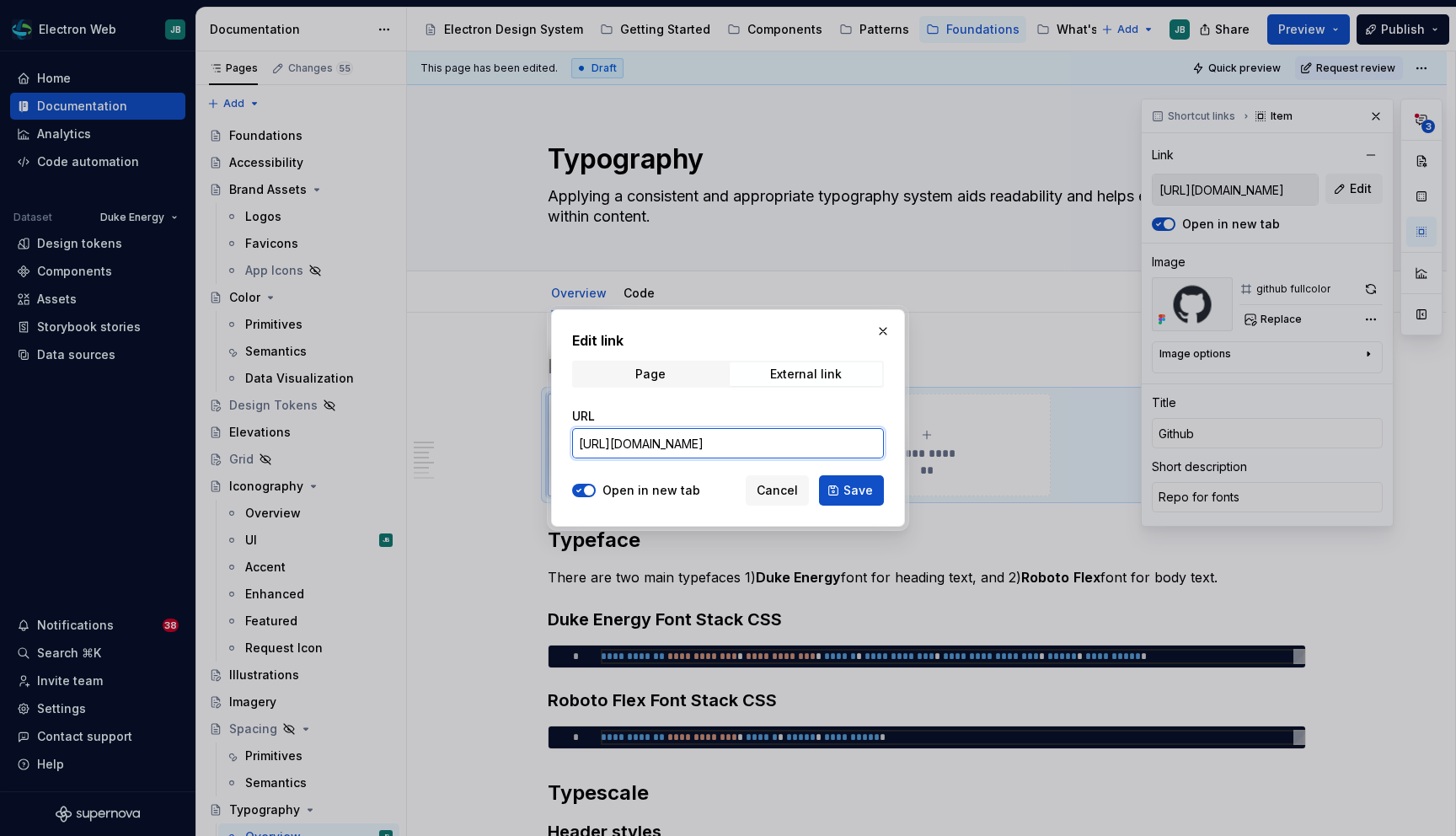
click at [823, 441] on input "[URL][DOMAIN_NAME]" at bounding box center [728, 443] width 312 height 30
paste input "font"
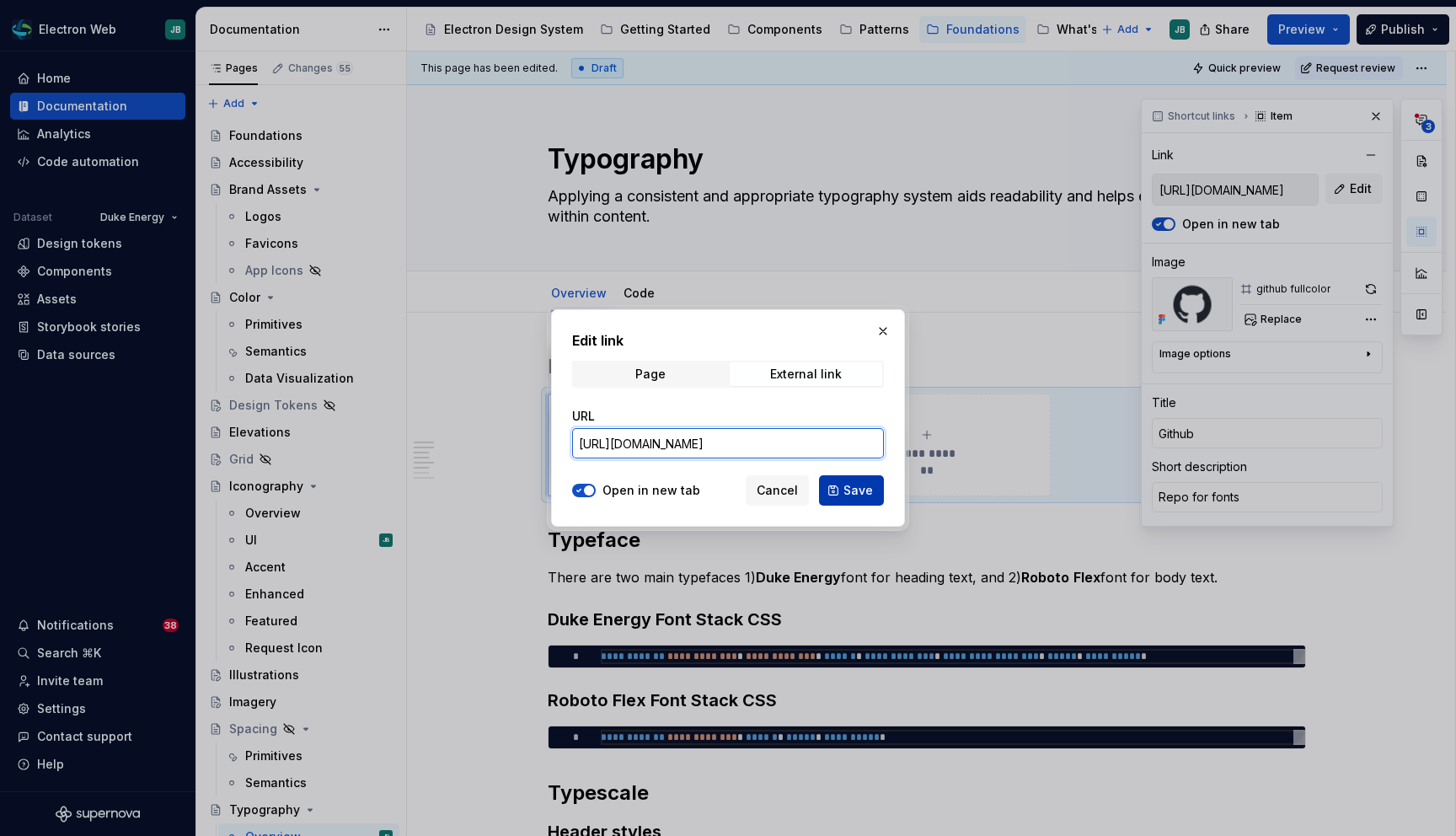
type input "https://github.com/dukeenergy-corp/eds-brand-fonts"
click at [875, 489] on button "Save" at bounding box center [851, 490] width 65 height 30
type textarea "*"
type input "https://github.com/dukeenergy-corp/eds-brand-fonts"
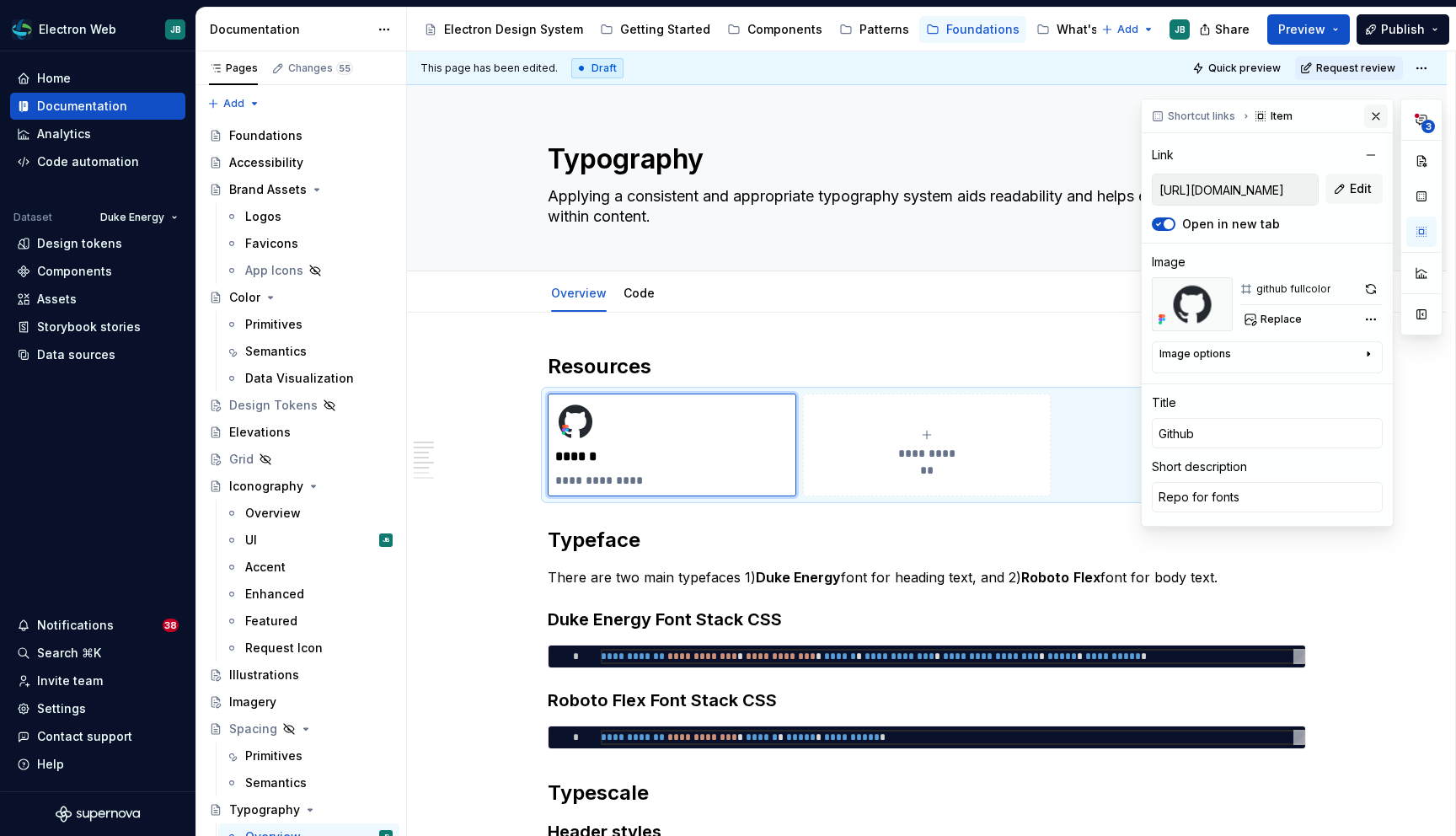
click at [1382, 123] on button "button" at bounding box center [1375, 116] width 23 height 23
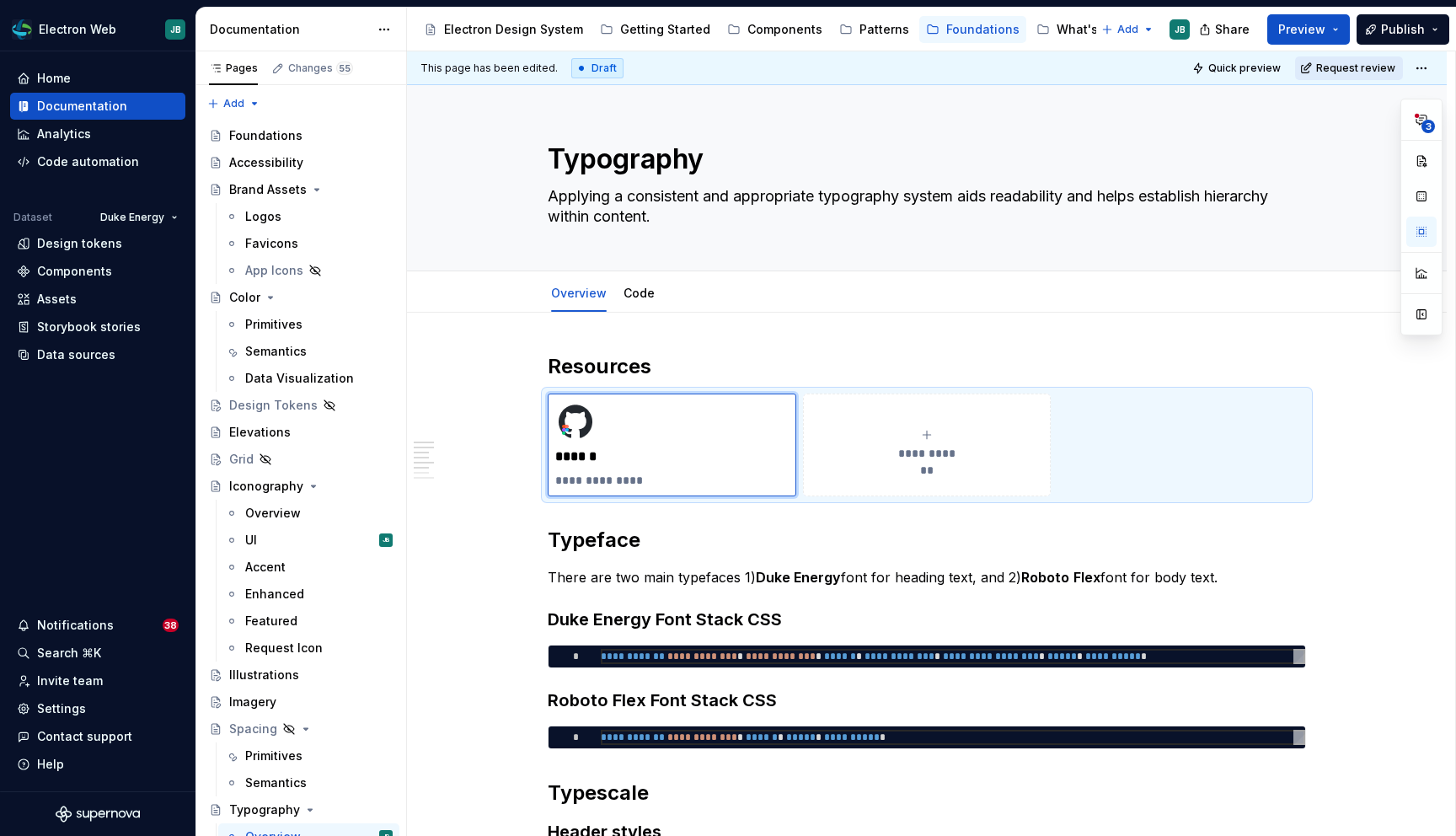
click at [1362, 65] on span "Request review" at bounding box center [1355, 68] width 79 height 13
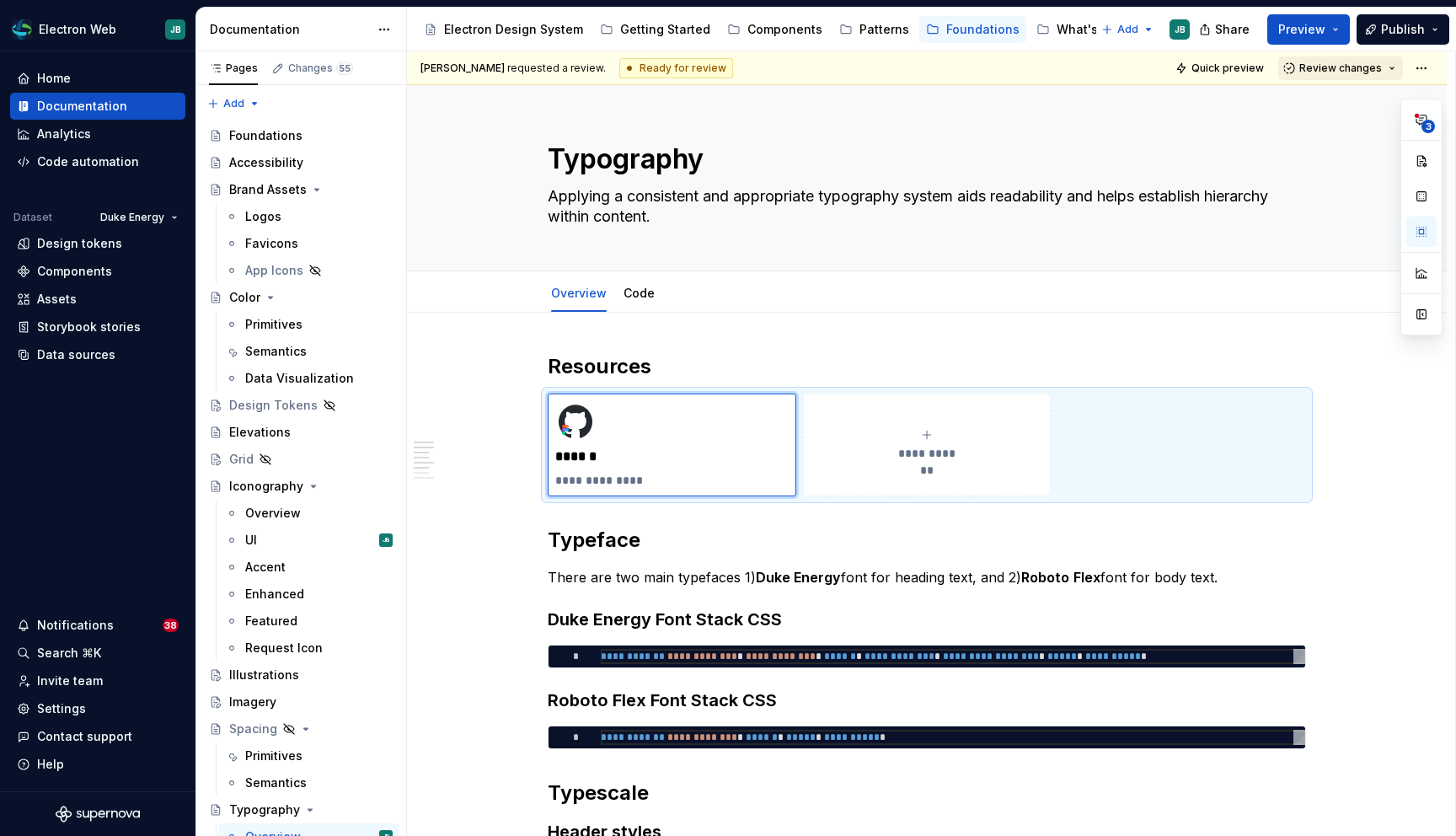
click at [1345, 63] on span "Review changes" at bounding box center [1340, 68] width 83 height 13
click at [1320, 113] on div "This page is ready to publish." at bounding box center [1354, 117] width 147 height 13
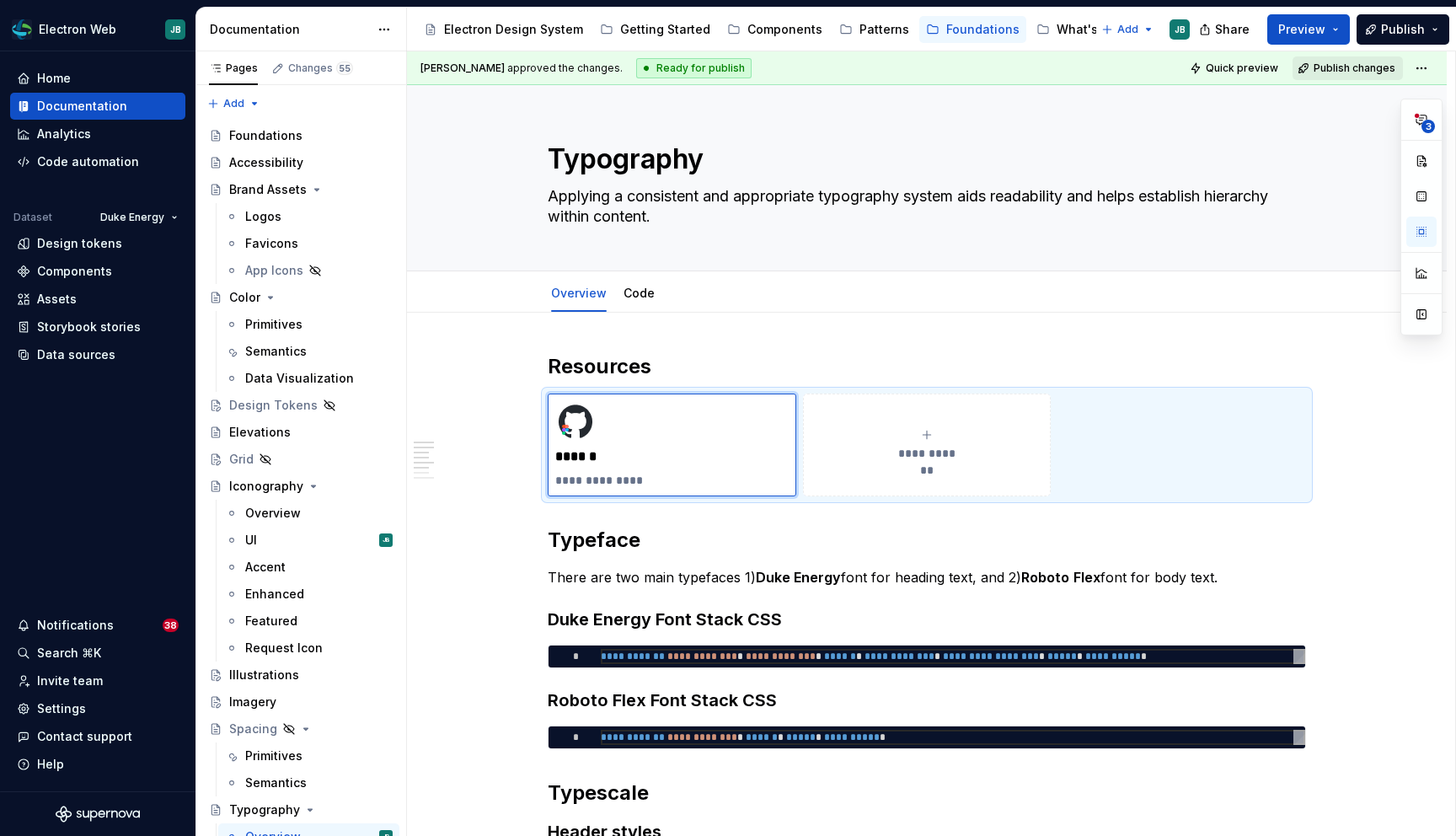
click at [1355, 70] on span "Publish changes" at bounding box center [1354, 68] width 82 height 13
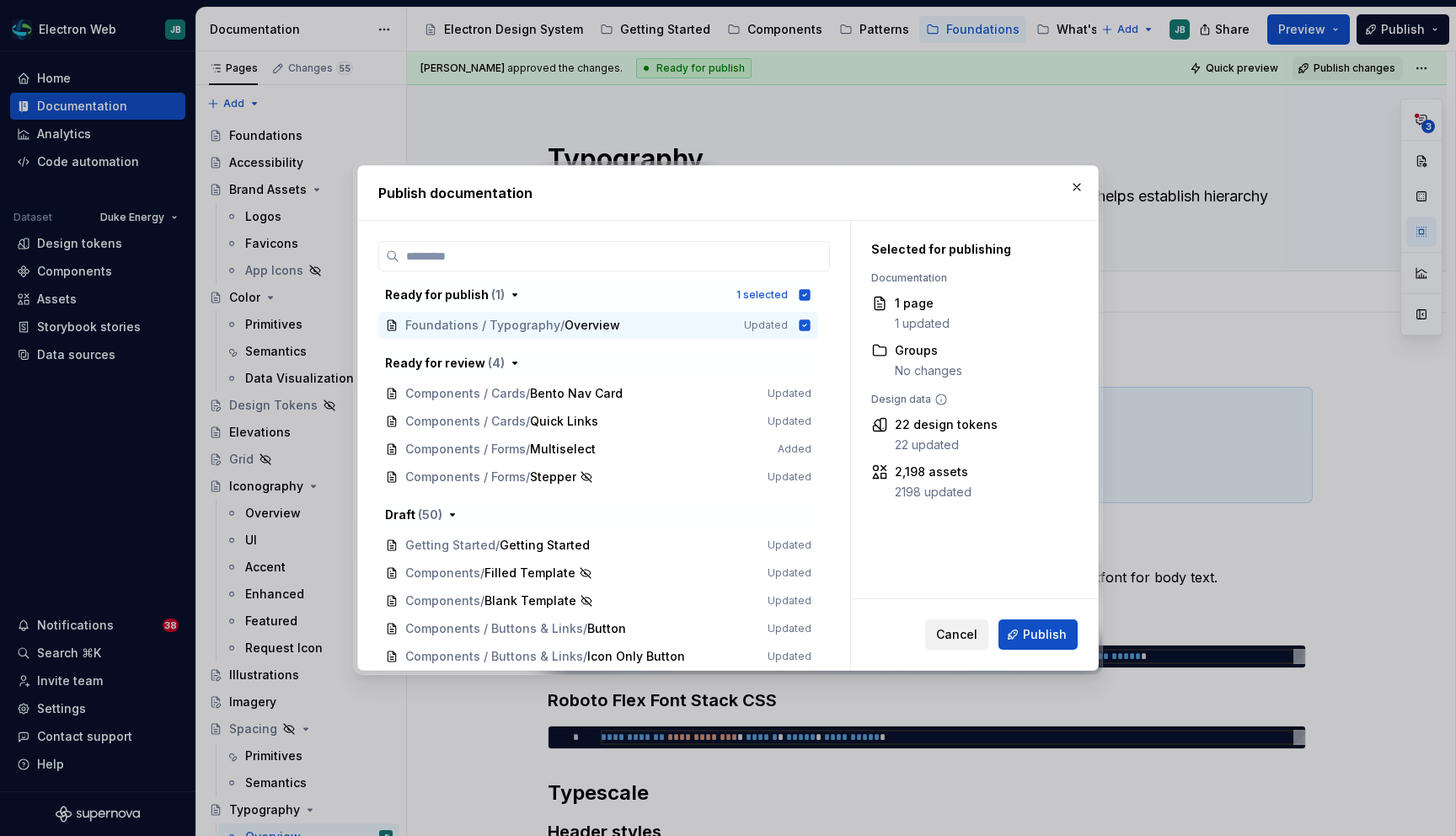
click at [967, 634] on span "Cancel" at bounding box center [957, 634] width 41 height 17
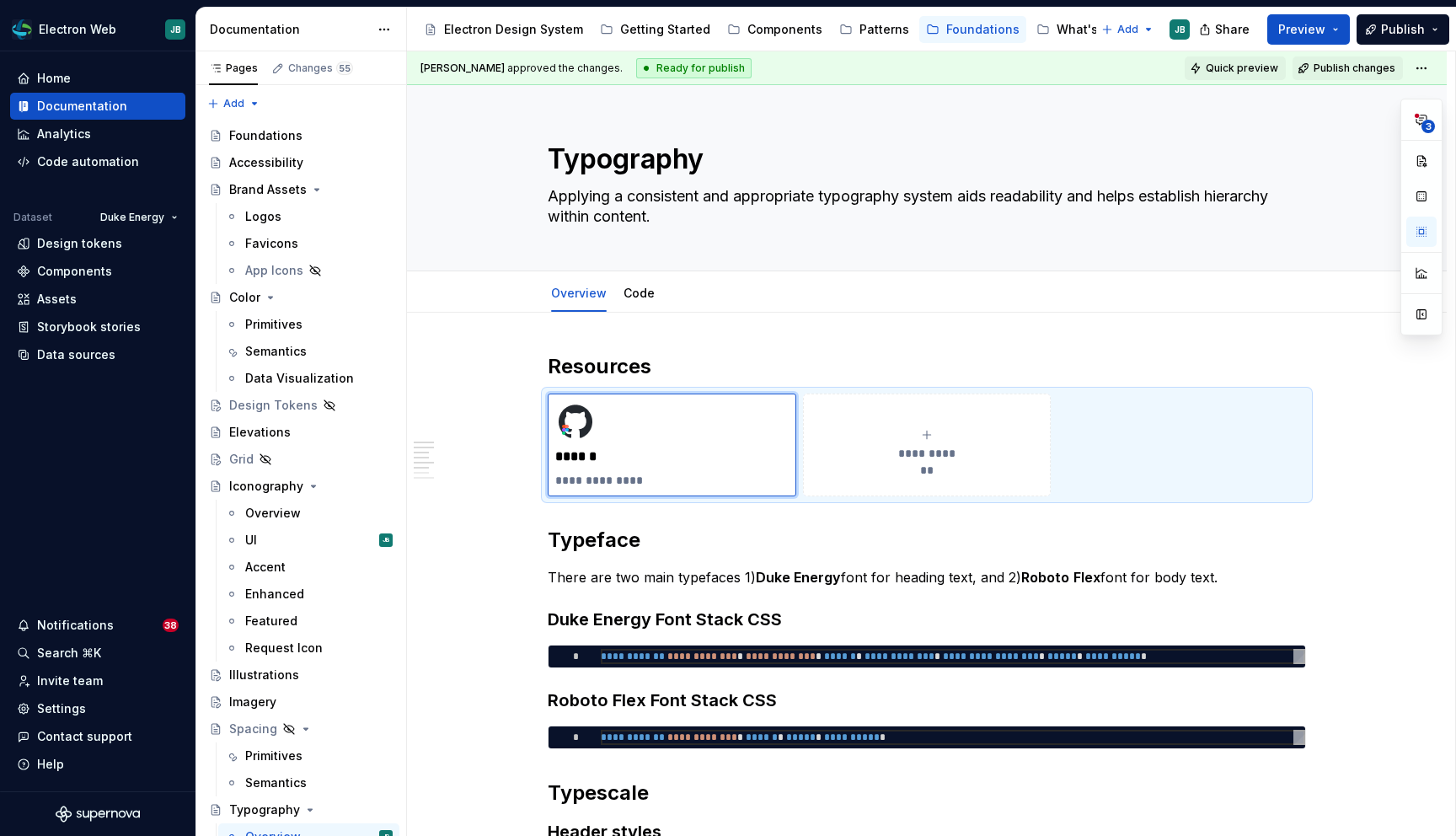
click at [1230, 64] on span "Quick preview" at bounding box center [1242, 68] width 72 height 13
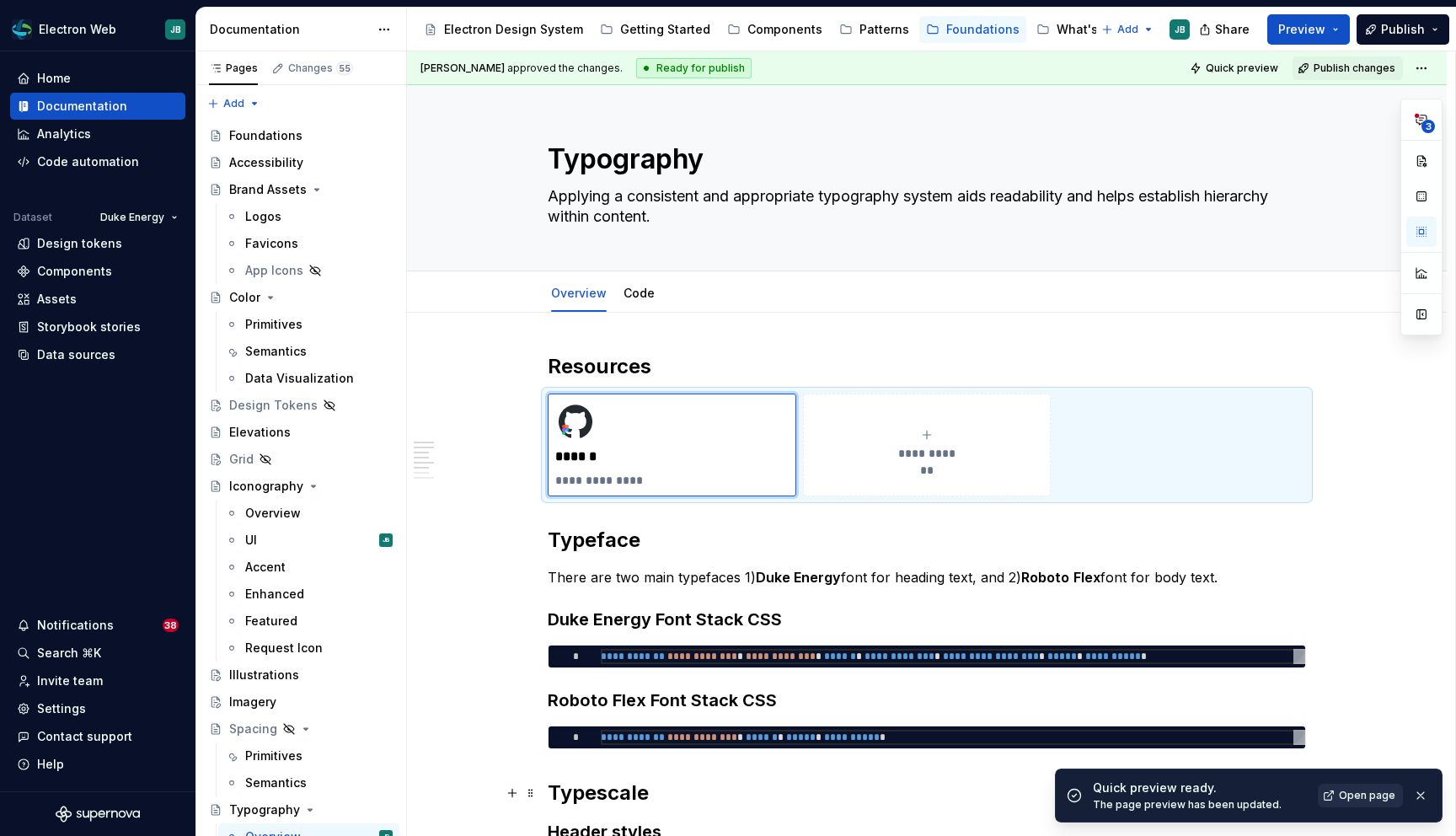
click at [1360, 793] on span "Open page" at bounding box center [1367, 796] width 56 height 13
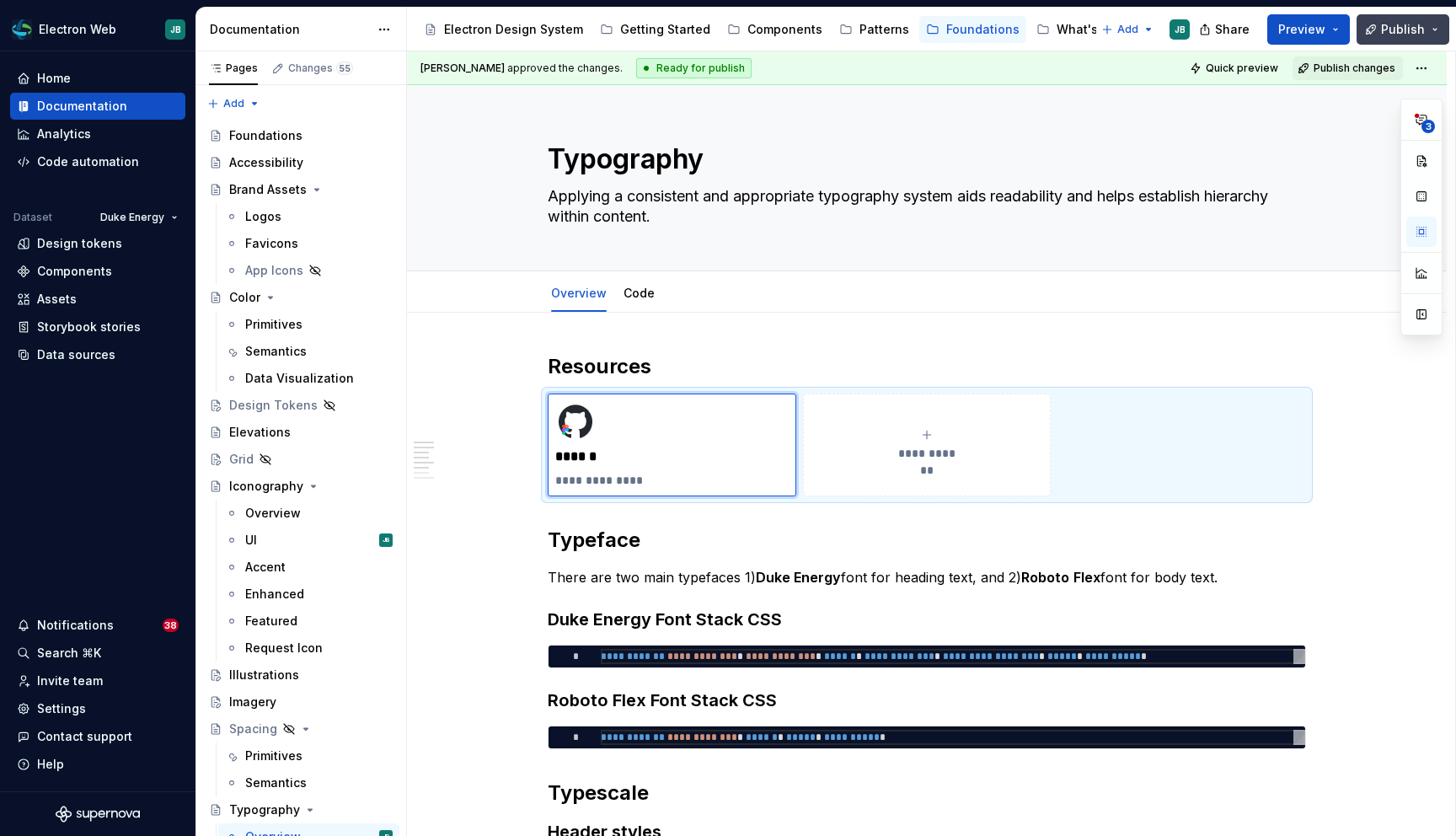
click at [1402, 25] on span "Publish" at bounding box center [1402, 29] width 44 height 17
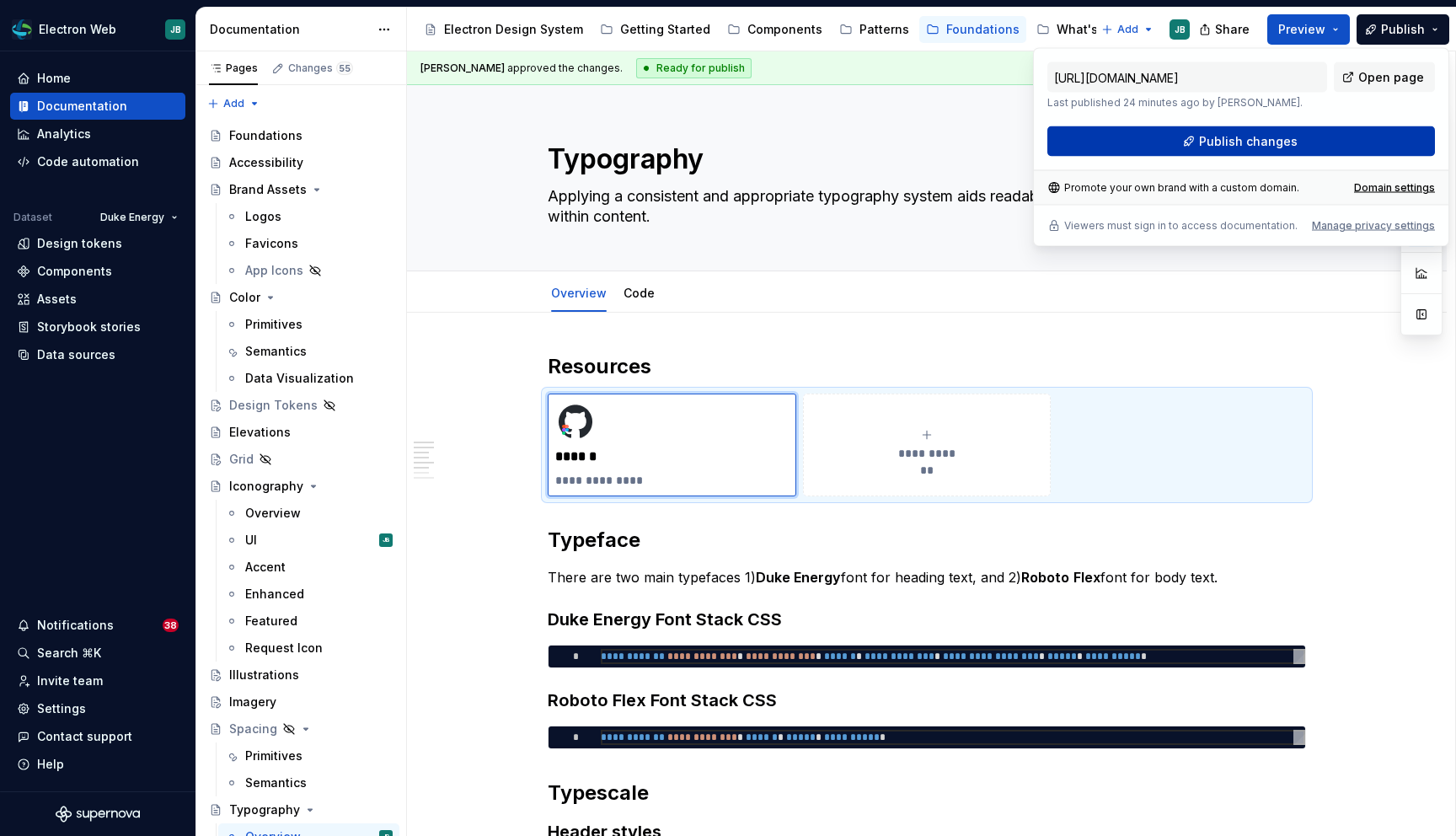
click at [1265, 138] on span "Publish changes" at bounding box center [1247, 142] width 99 height 17
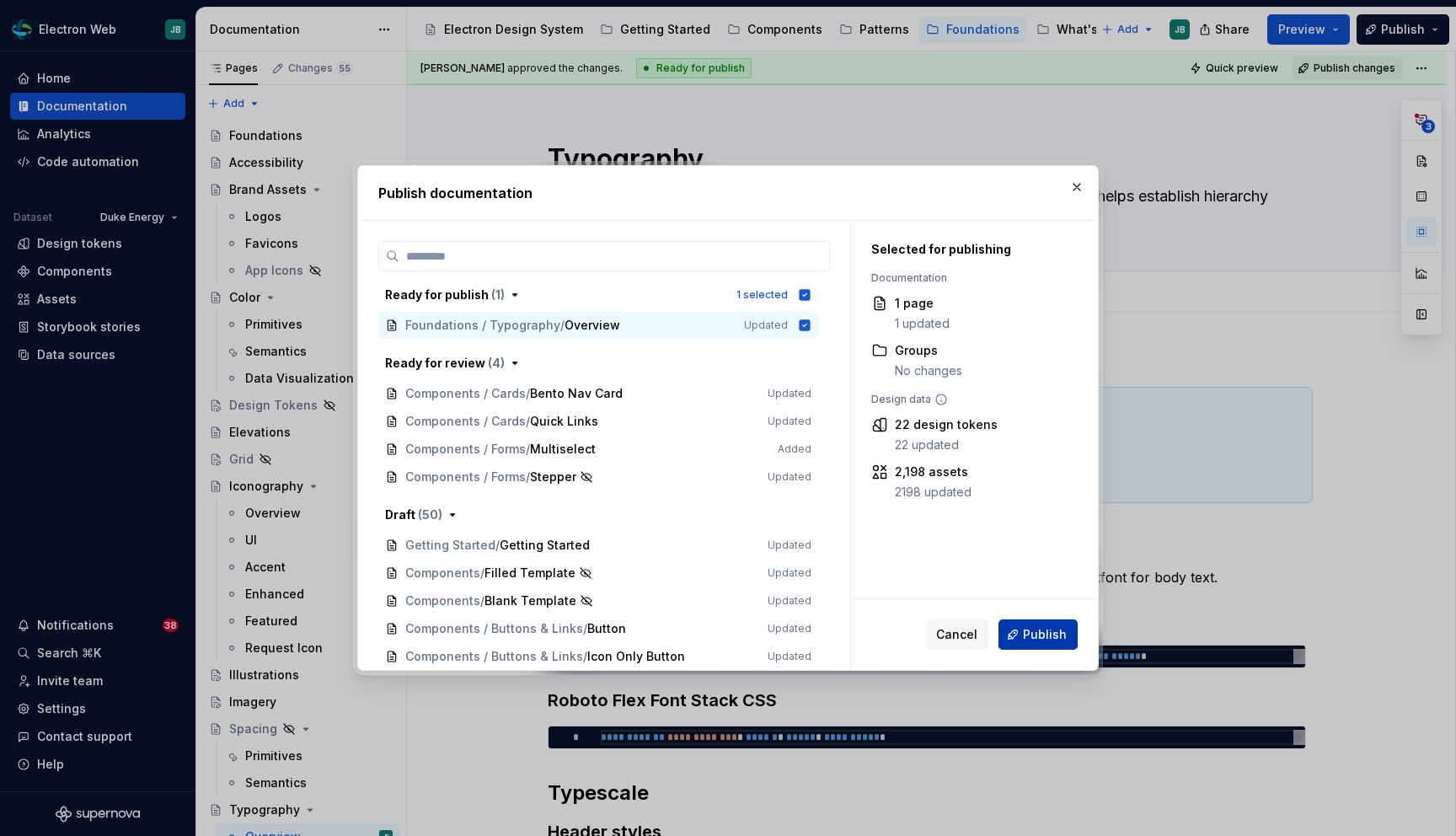
click at [1030, 633] on span "Publish" at bounding box center [1045, 634] width 44 height 17
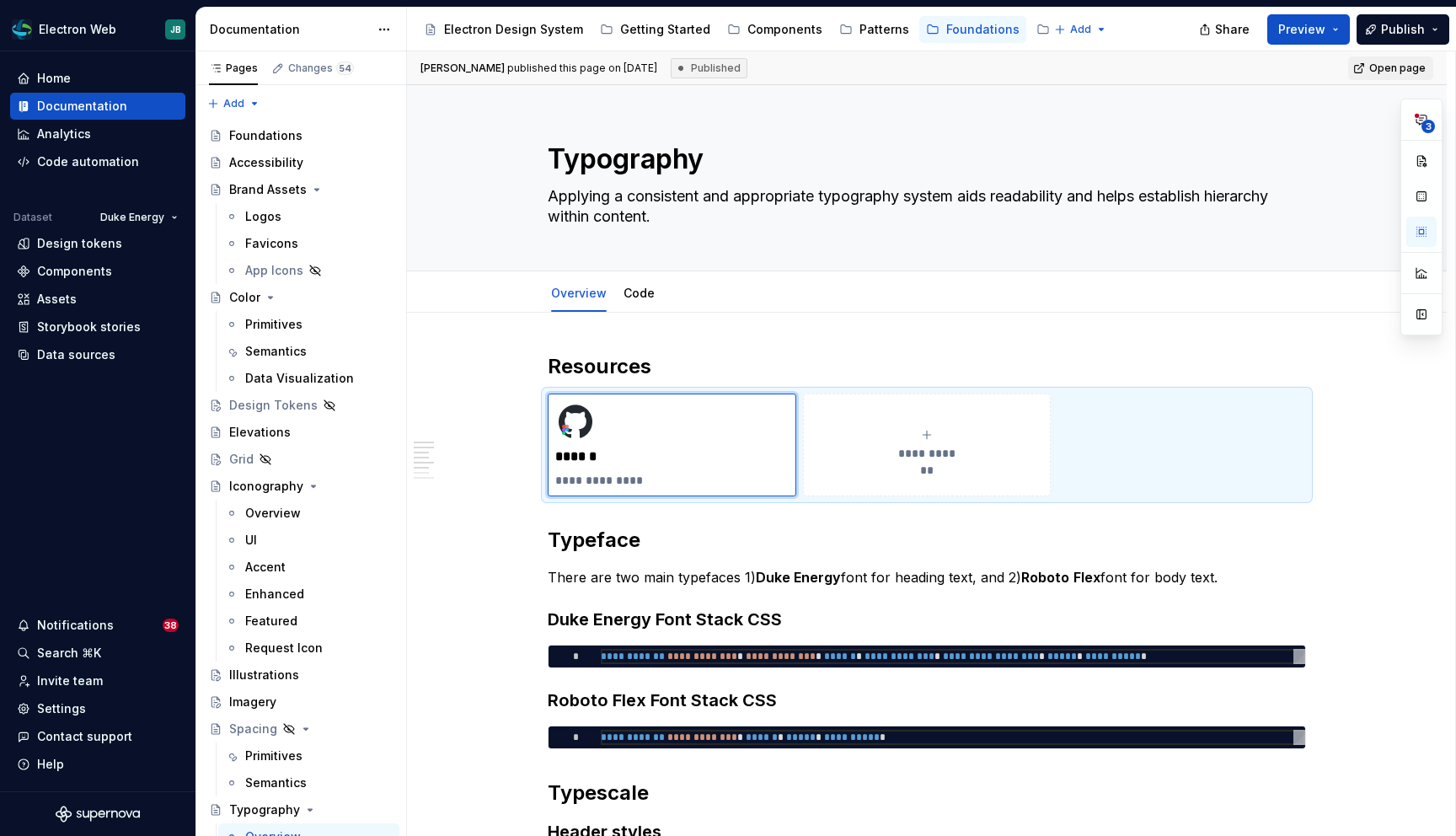
type textarea "*"
